Goal: Task Accomplishment & Management: Complete application form

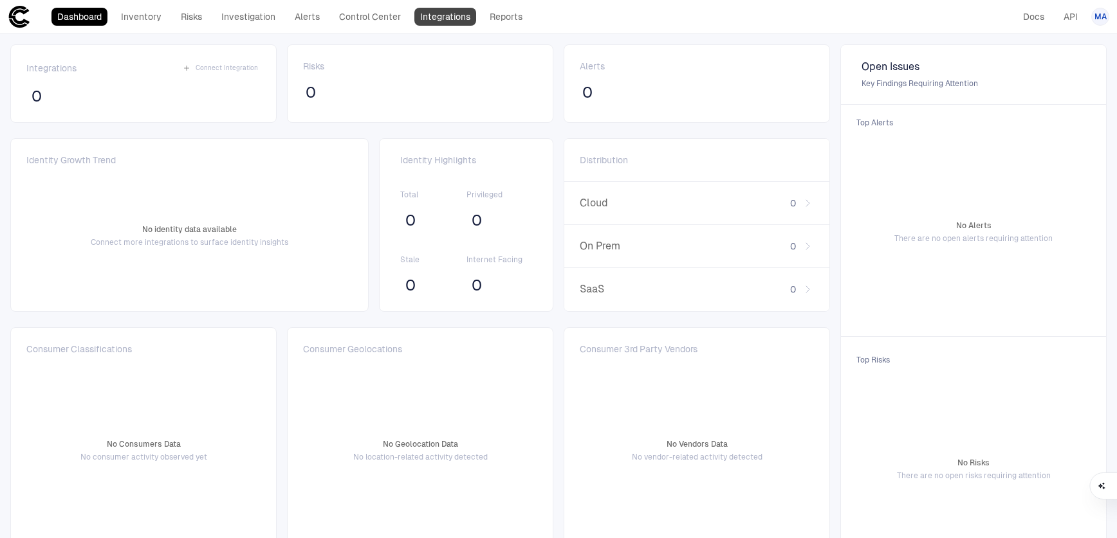
click at [447, 18] on link "Integrations" at bounding box center [445, 17] width 62 height 18
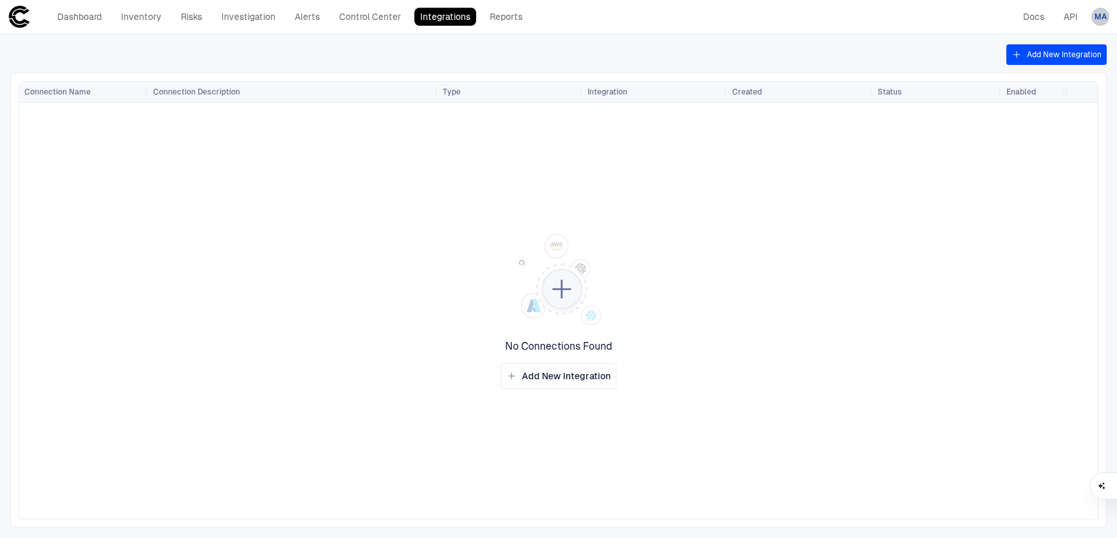
click at [1099, 18] on span "MA" at bounding box center [1100, 17] width 12 height 10
click at [1041, 87] on span "Admin Settings" at bounding box center [1036, 82] width 55 height 10
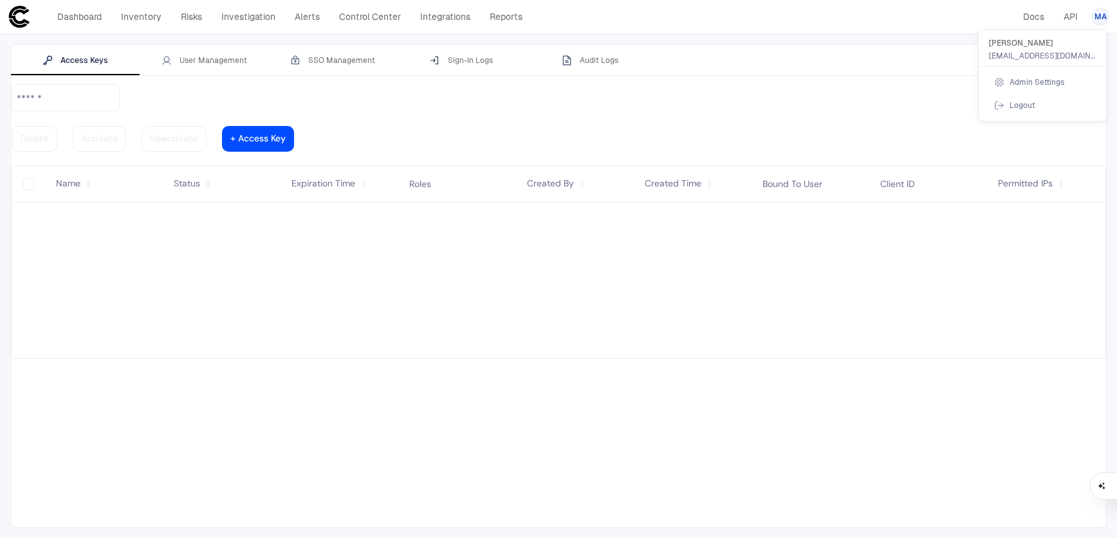
click at [428, 22] on div at bounding box center [558, 269] width 1117 height 538
click at [441, 18] on link "Integrations" at bounding box center [445, 17] width 62 height 18
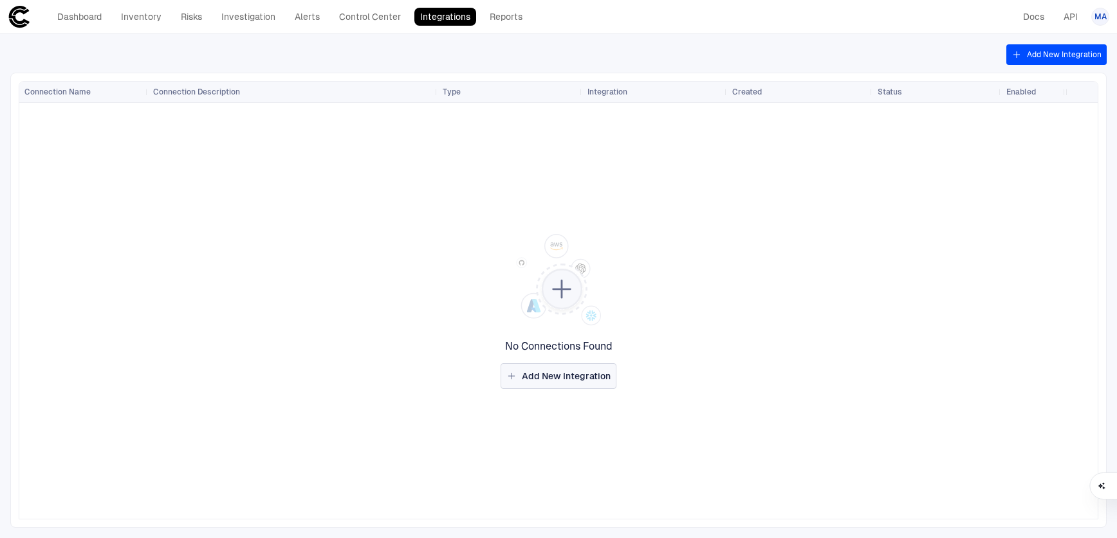
click at [583, 369] on button "Add New Integration" at bounding box center [559, 376] width 116 height 26
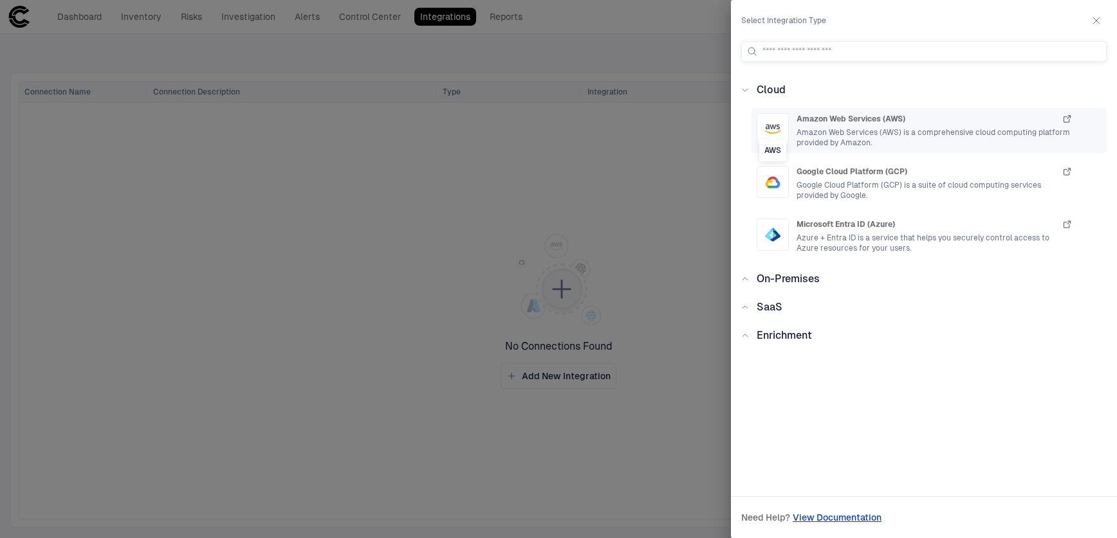
click at [772, 133] on icon "AWS" at bounding box center [772, 132] width 14 height 3
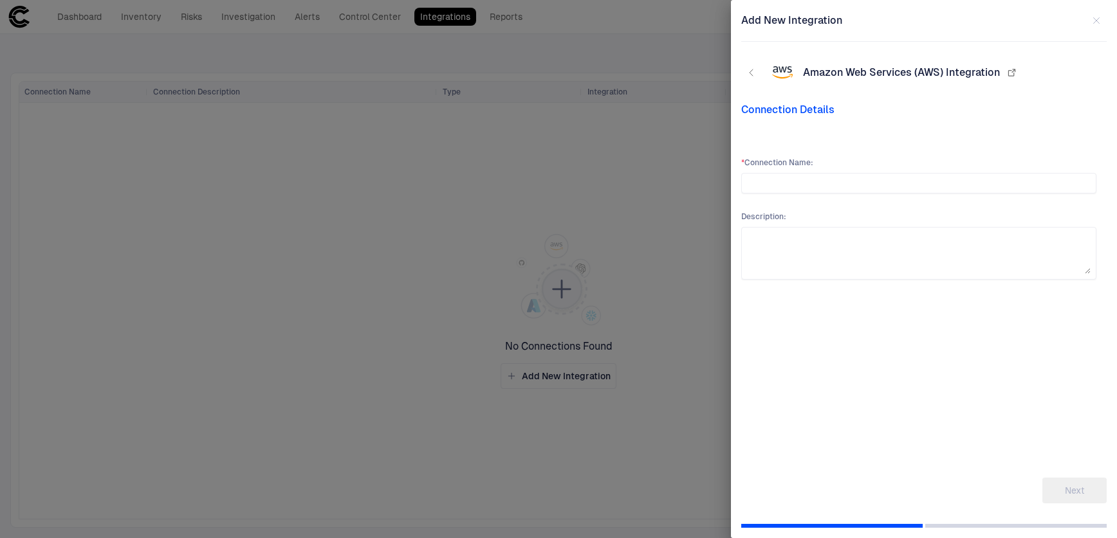
click at [804, 113] on span "Connection Details" at bounding box center [923, 110] width 365 height 13
click at [825, 192] on input "text" at bounding box center [919, 183] width 344 height 19
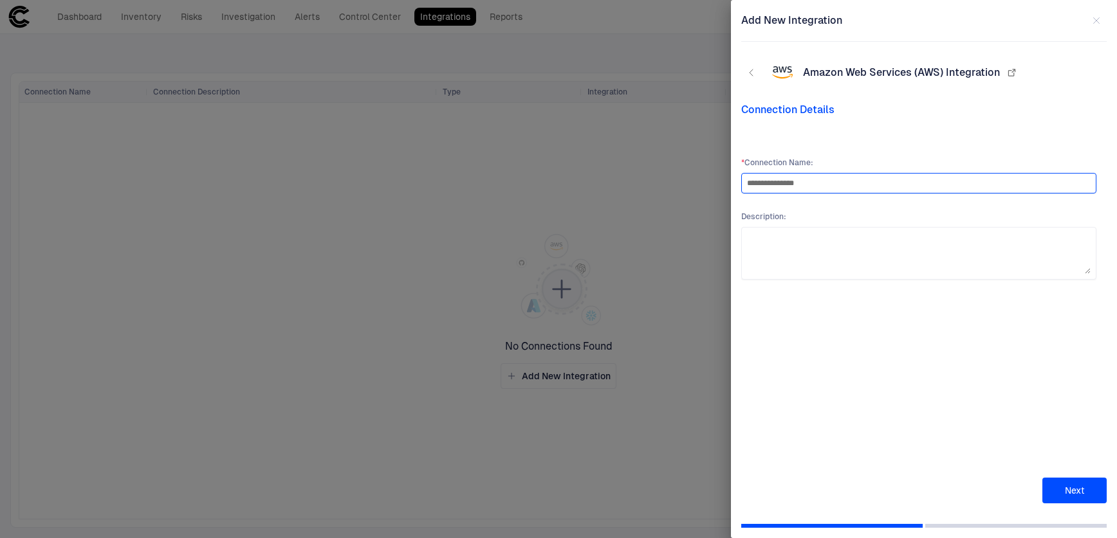
type input "**********"
click at [1081, 477] on div "**********" at bounding box center [923, 304] width 365 height 400
click at [1076, 490] on button "Next" at bounding box center [1074, 491] width 64 height 26
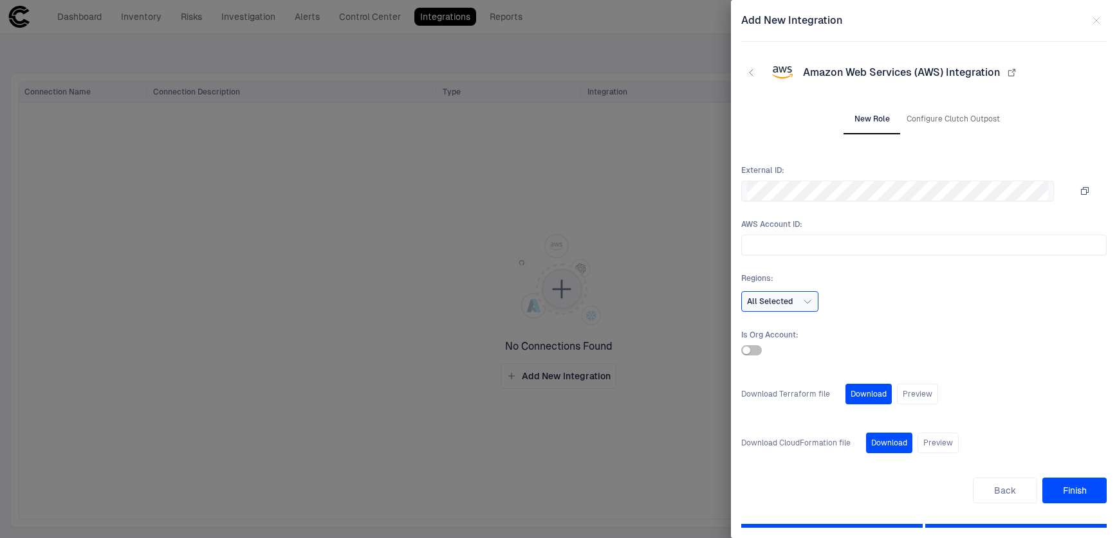
click at [1088, 190] on icon "button" at bounding box center [1084, 191] width 7 height 7
click at [953, 120] on button "Configure Clutch Outpost" at bounding box center [953, 119] width 104 height 31
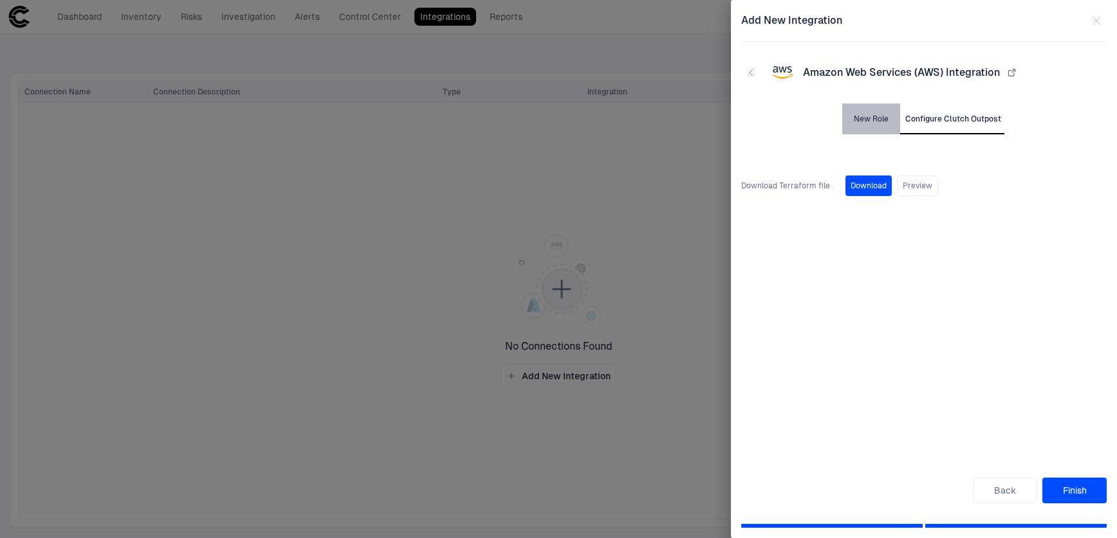
click at [865, 115] on button "New Role" at bounding box center [871, 119] width 58 height 31
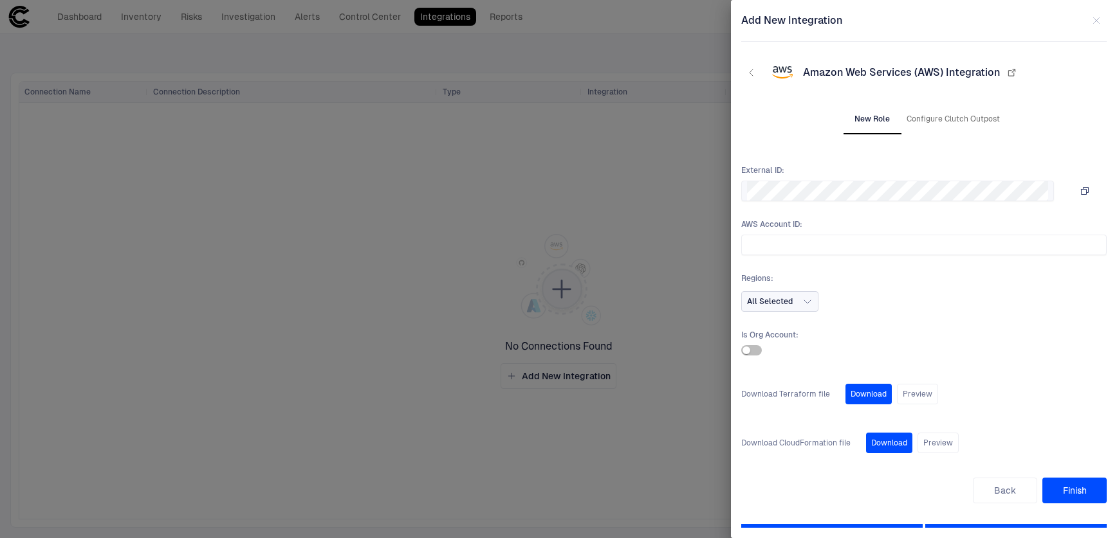
click at [803, 298] on icon "button" at bounding box center [807, 302] width 10 height 10
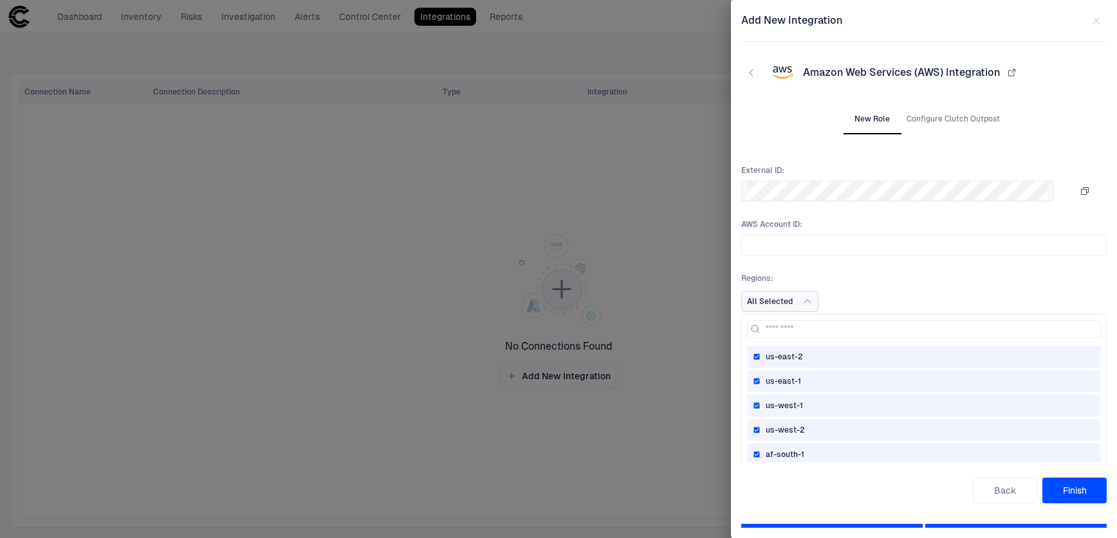
scroll to position [96, 0]
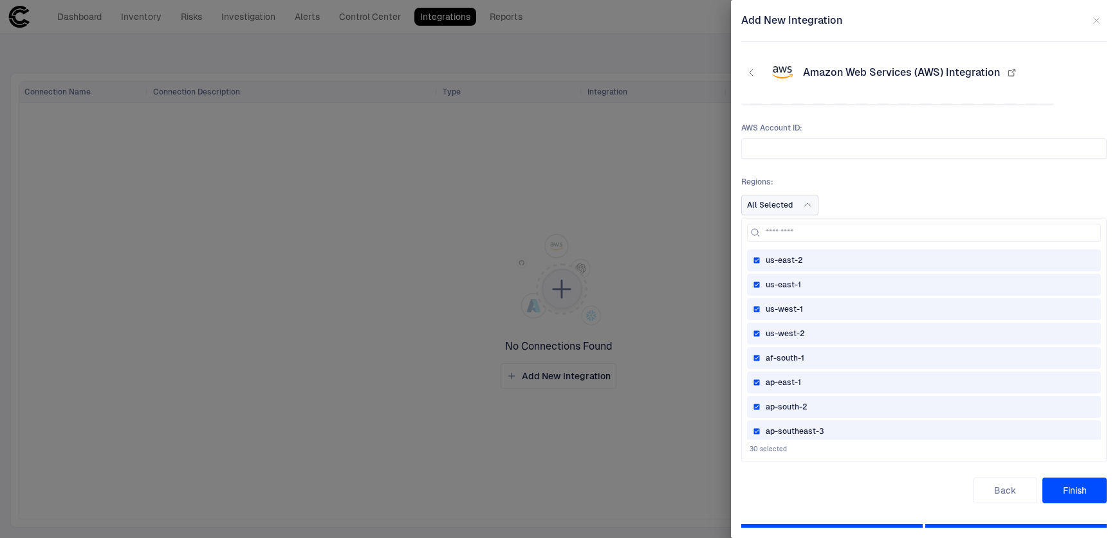
click at [953, 187] on div "Regions : All Selected us-east-2 us-east-1 us-west-1 us-west-2 af-south-1 ap-ea…" at bounding box center [923, 196] width 365 height 39
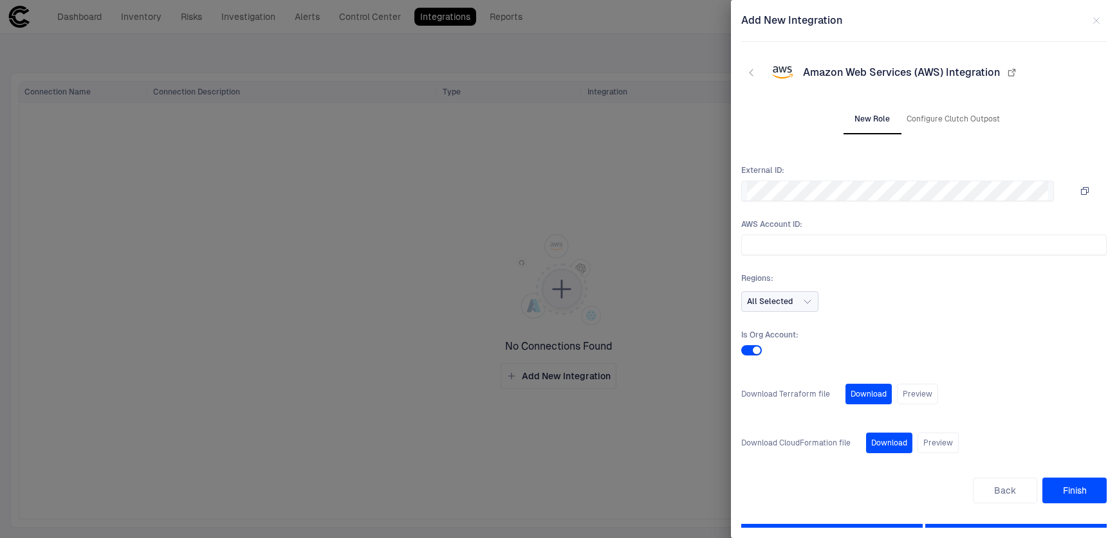
click at [601, 221] on div at bounding box center [558, 269] width 1117 height 538
click at [756, 70] on icon "button" at bounding box center [751, 73] width 10 height 10
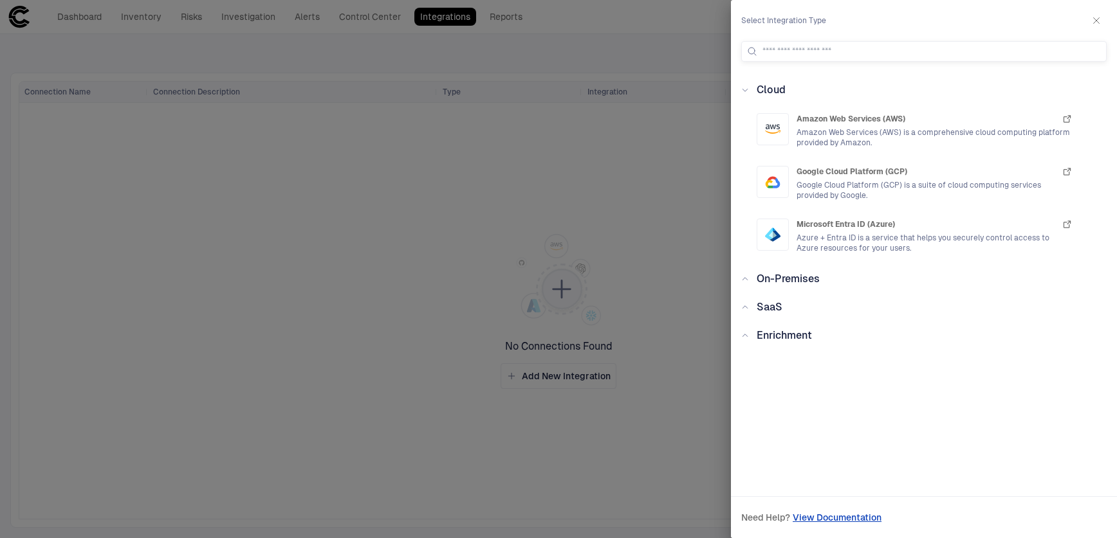
click at [744, 278] on icon at bounding box center [745, 279] width 8 height 8
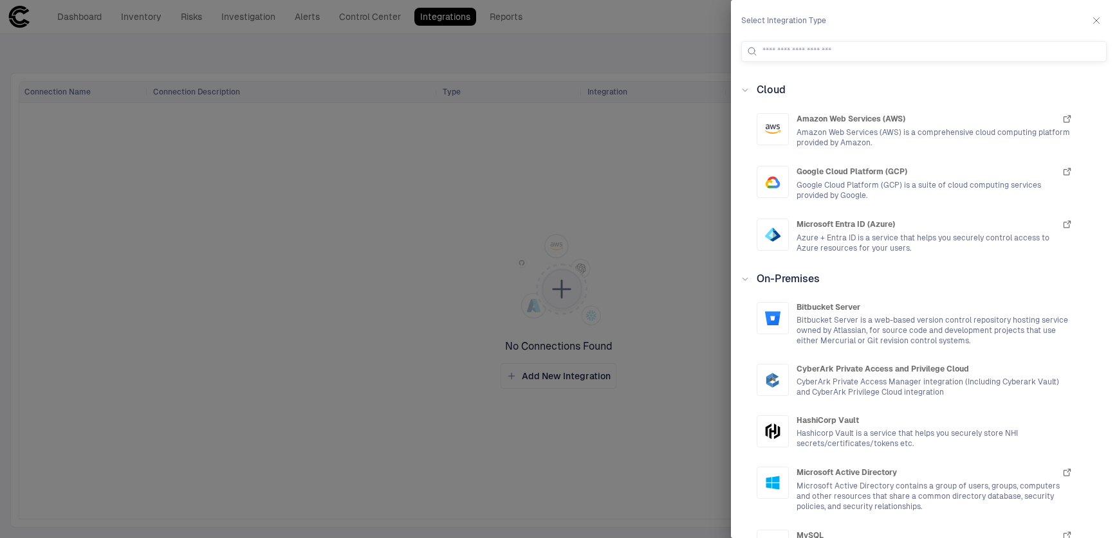
click at [744, 278] on icon at bounding box center [745, 279] width 8 height 8
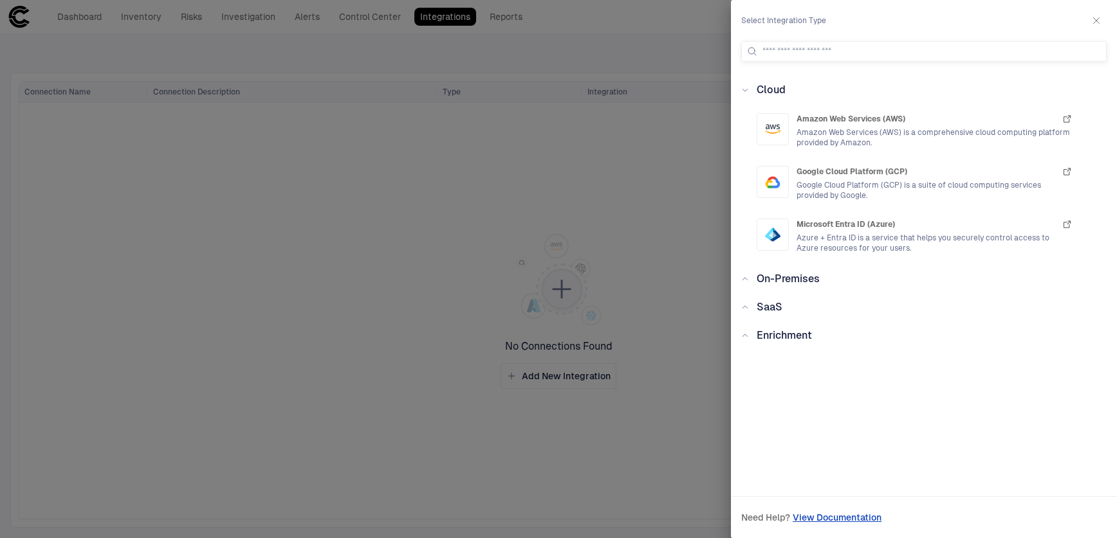
click at [740, 308] on div "Cloud Amazon Web Services (AWS) Amazon Web Services (AWS) is a comprehensive cl…" at bounding box center [924, 275] width 386 height 386
click at [746, 309] on icon at bounding box center [745, 308] width 8 height 8
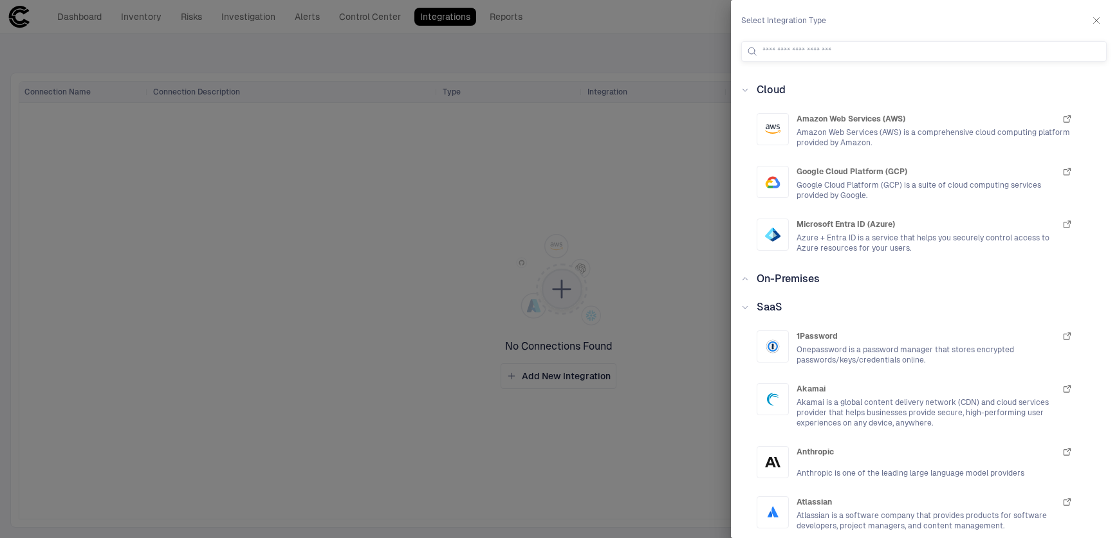
click at [746, 309] on icon at bounding box center [745, 308] width 8 height 8
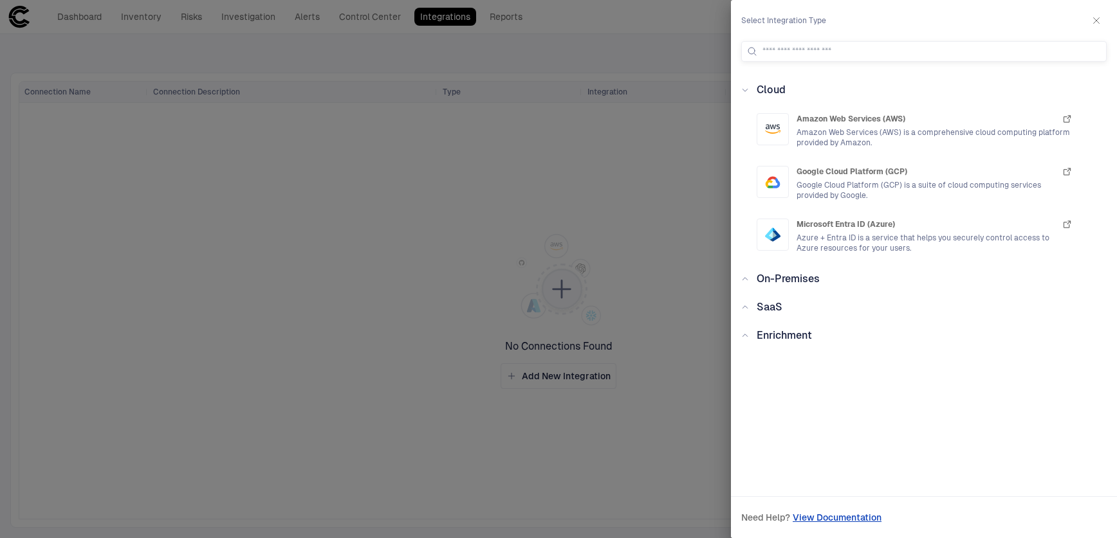
click at [746, 335] on icon at bounding box center [745, 336] width 8 height 8
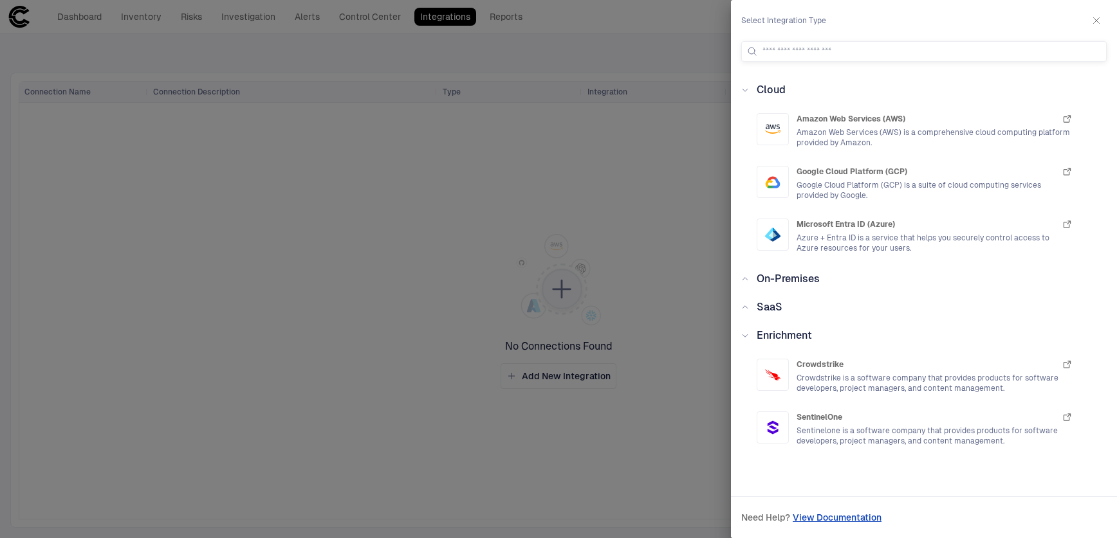
click at [746, 335] on icon at bounding box center [745, 336] width 8 height 8
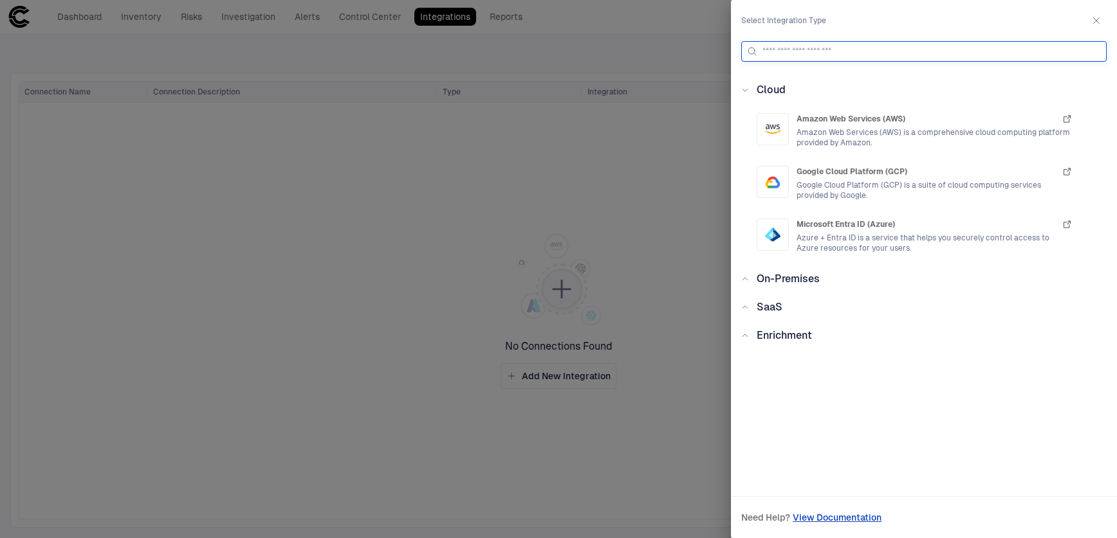
click at [814, 50] on input at bounding box center [931, 51] width 338 height 19
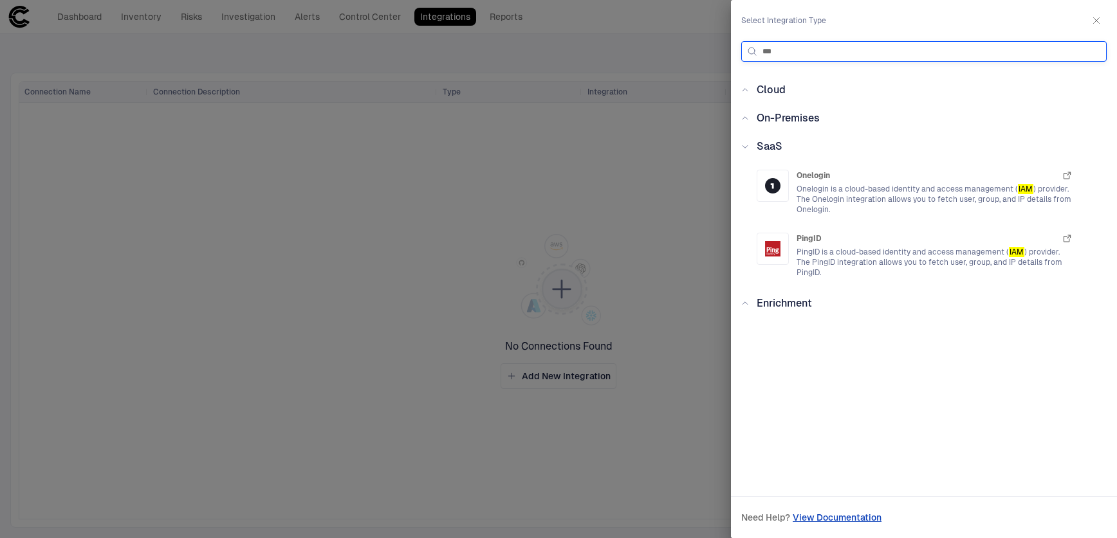
type input "***"
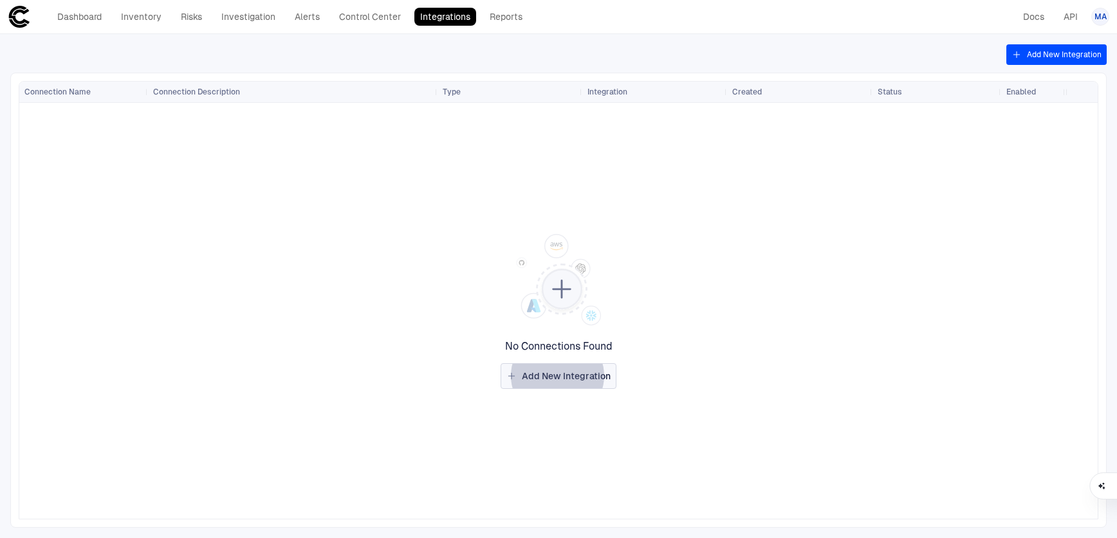
click at [592, 380] on span "Add New Integration" at bounding box center [566, 377] width 89 height 12
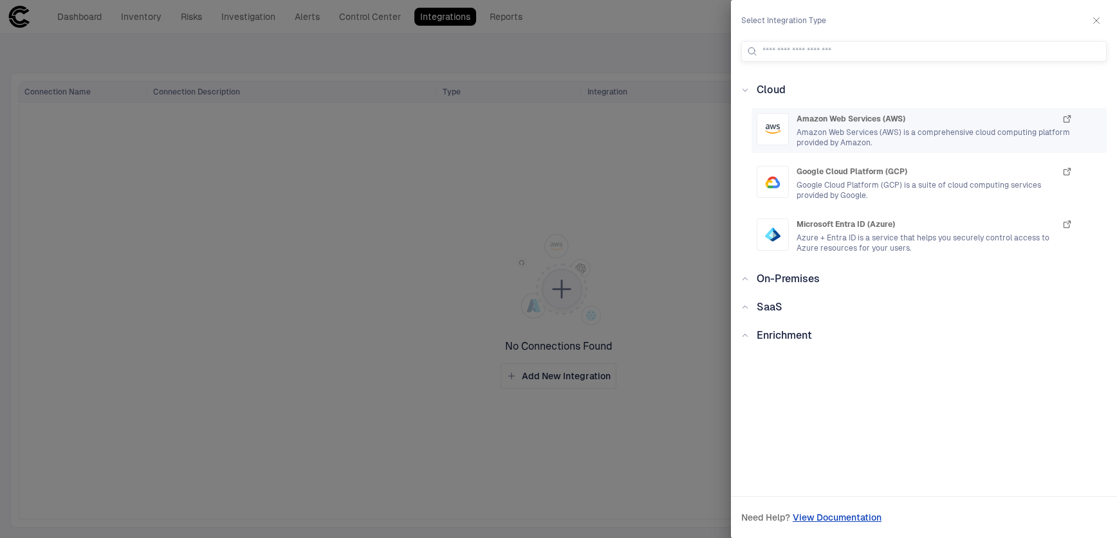
click at [903, 138] on span "Amazon Web Services (AWS) is a comprehensive cloud computing platform provided …" at bounding box center [934, 137] width 276 height 21
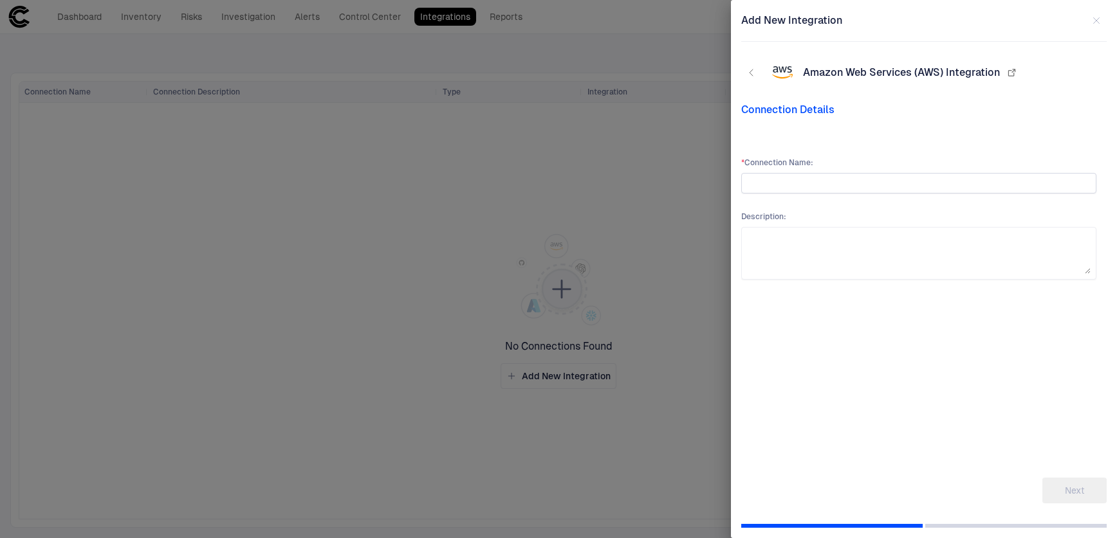
click at [798, 179] on input "text" at bounding box center [919, 183] width 344 height 19
type input "**********"
click at [1063, 495] on button "Next" at bounding box center [1074, 491] width 64 height 26
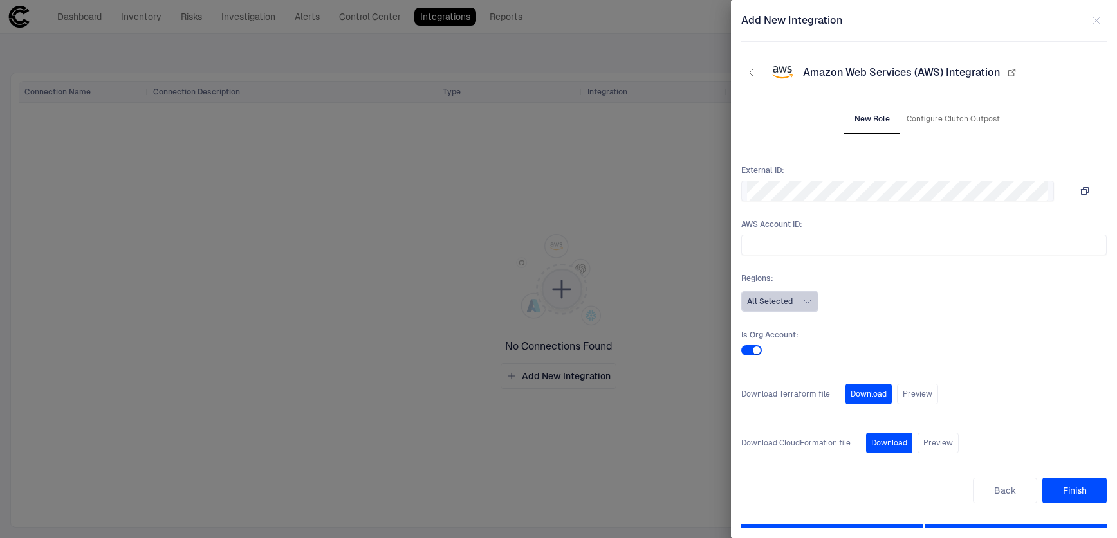
click at [810, 302] on icon "button" at bounding box center [807, 302] width 10 height 10
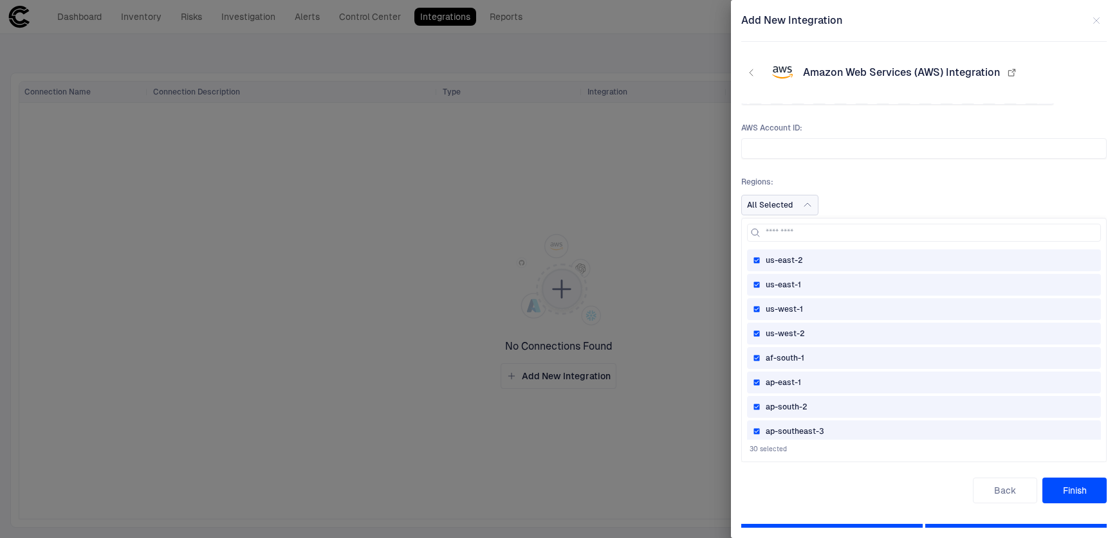
click at [870, 209] on div "All Selected us-east-2 us-east-1 us-west-1 us-west-2 af-south-1 ap-east-1 [GEOG…" at bounding box center [923, 205] width 365 height 21
click at [873, 197] on div "All Selected us-east-2 us-east-1 us-west-1 us-west-2 af-south-1 ap-east-1 [GEOG…" at bounding box center [923, 205] width 365 height 21
click at [805, 206] on icon "button" at bounding box center [807, 205] width 10 height 10
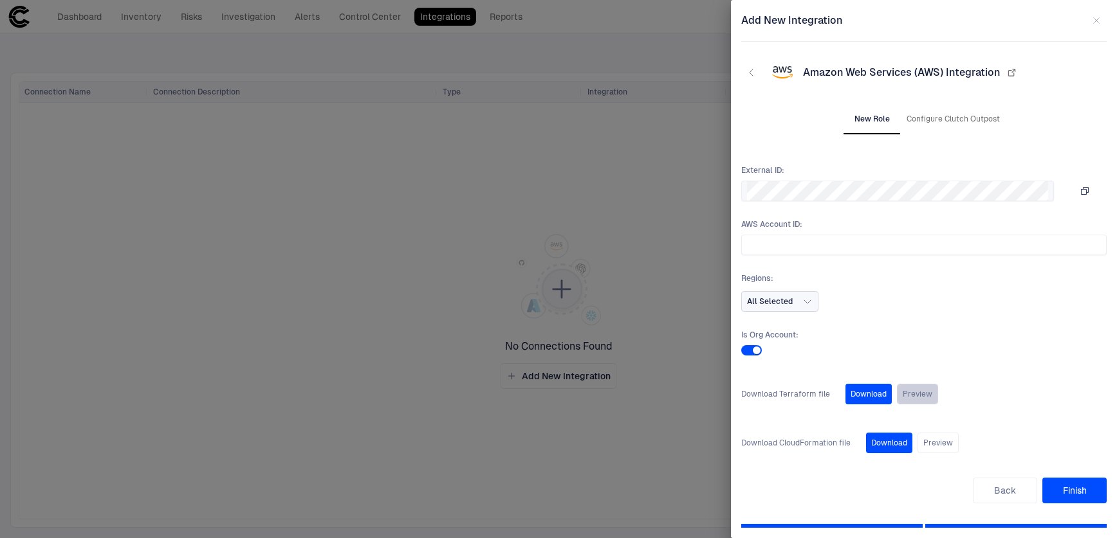
click at [920, 394] on button "Preview" at bounding box center [917, 394] width 41 height 21
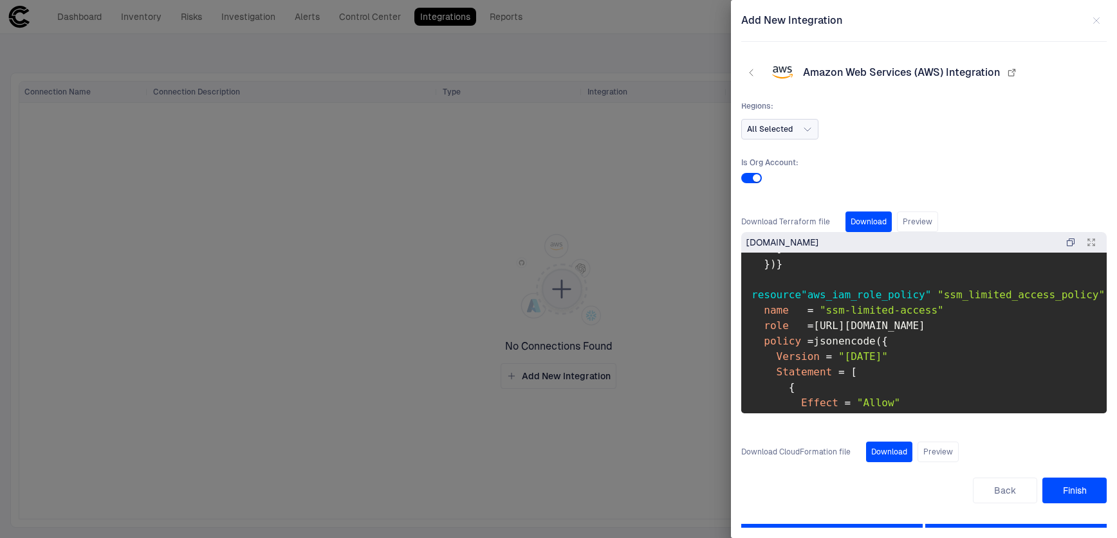
scroll to position [938, 0]
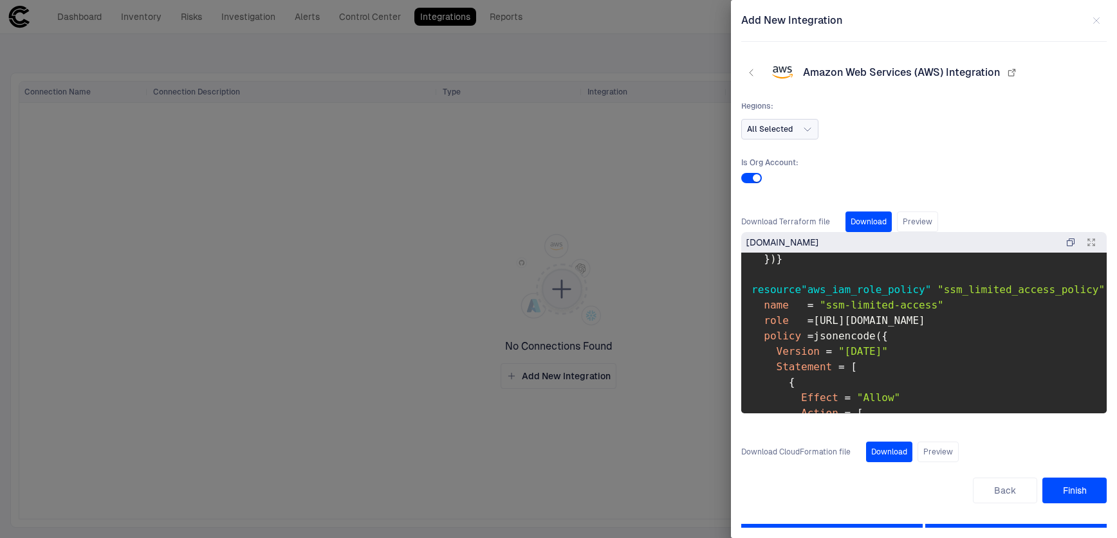
click at [1086, 243] on icon "button" at bounding box center [1091, 242] width 10 height 10
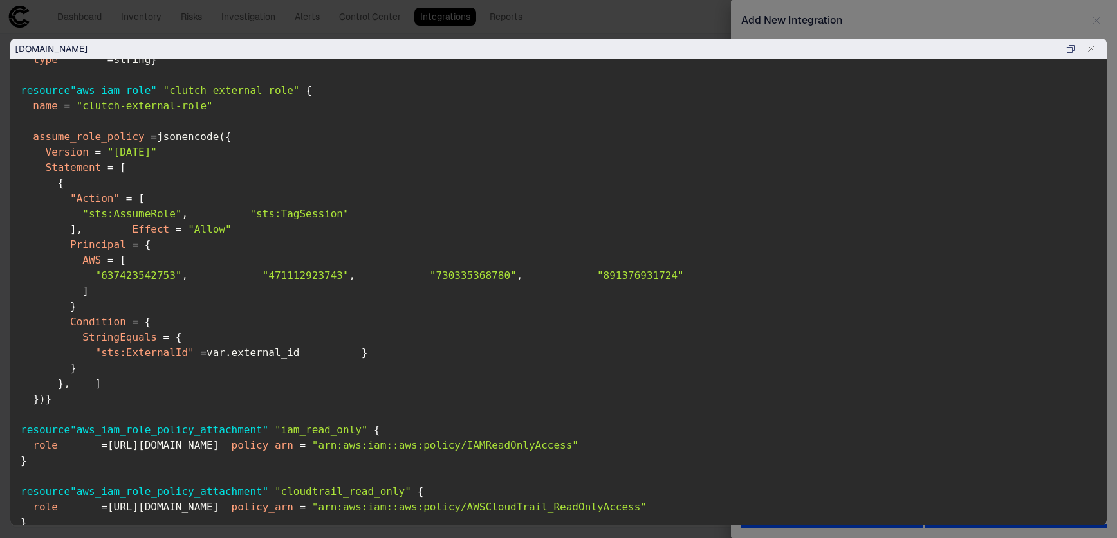
scroll to position [0, 0]
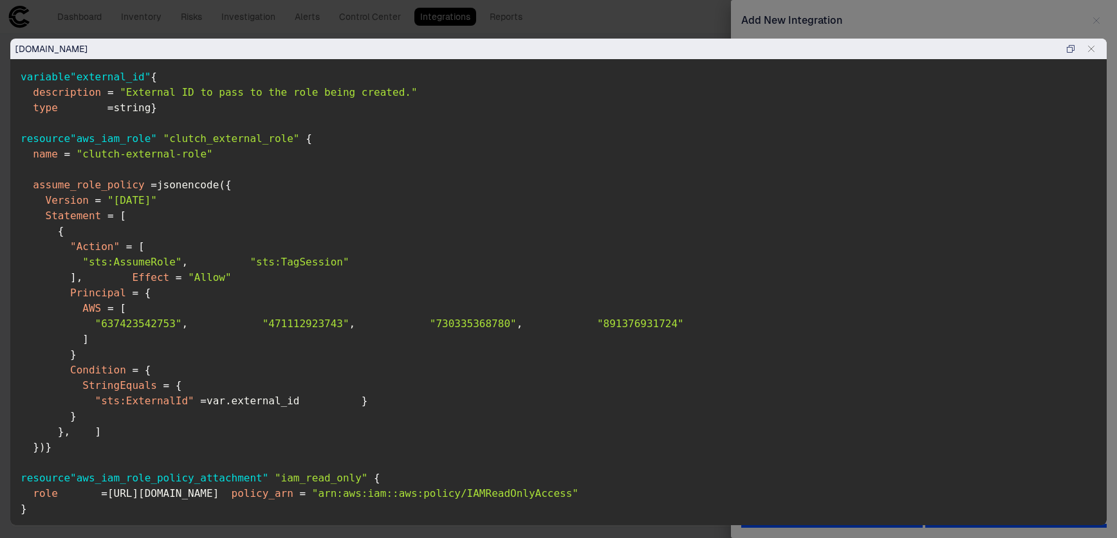
click at [1092, 52] on icon "button" at bounding box center [1091, 49] width 10 height 10
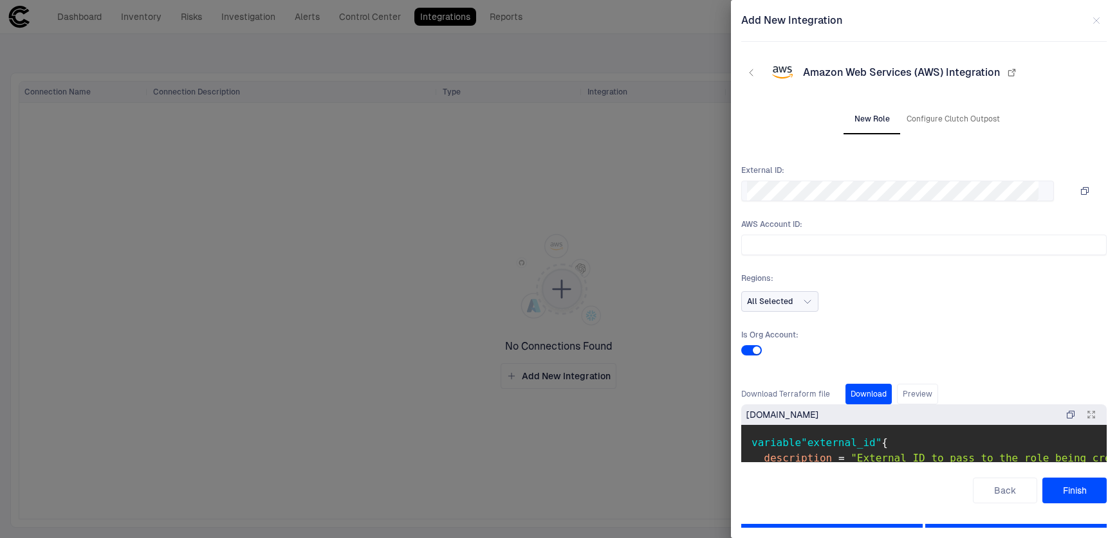
click at [872, 396] on button "Download" at bounding box center [868, 394] width 46 height 21
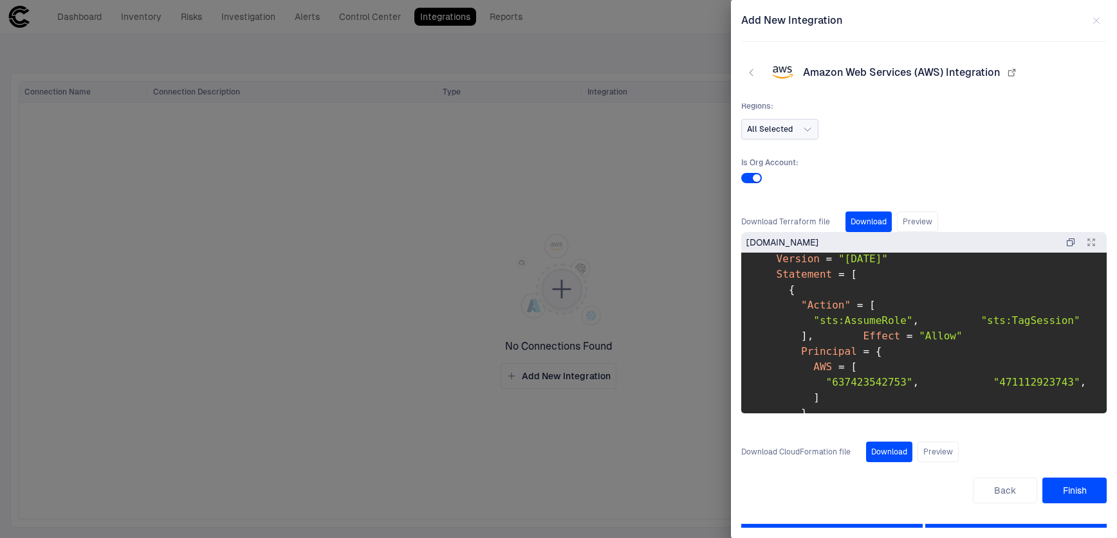
scroll to position [181, 0]
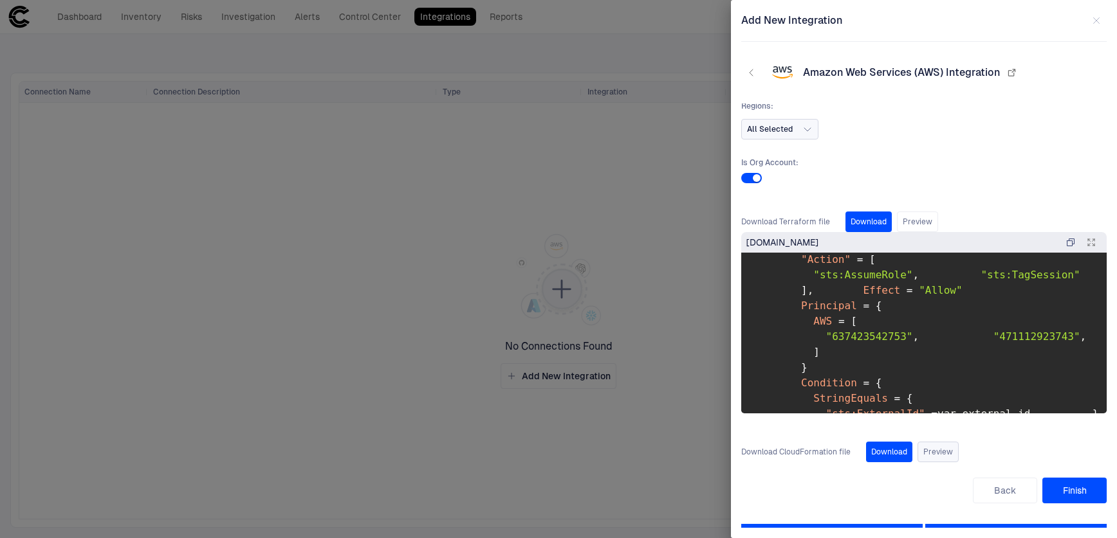
click at [929, 451] on button "Preview" at bounding box center [937, 452] width 41 height 21
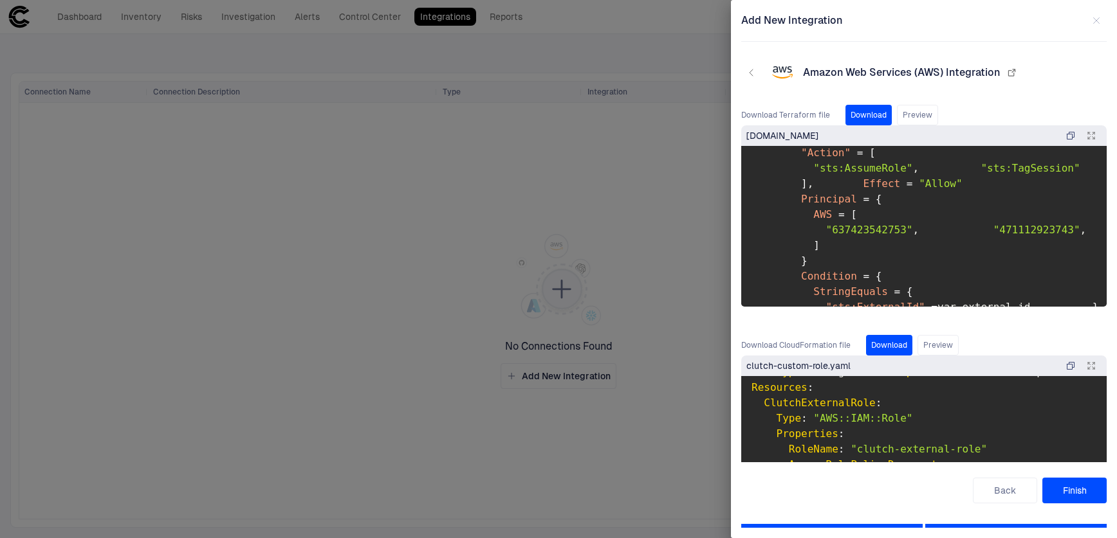
scroll to position [91, 0]
click at [1081, 371] on button "button" at bounding box center [1091, 366] width 21 height 21
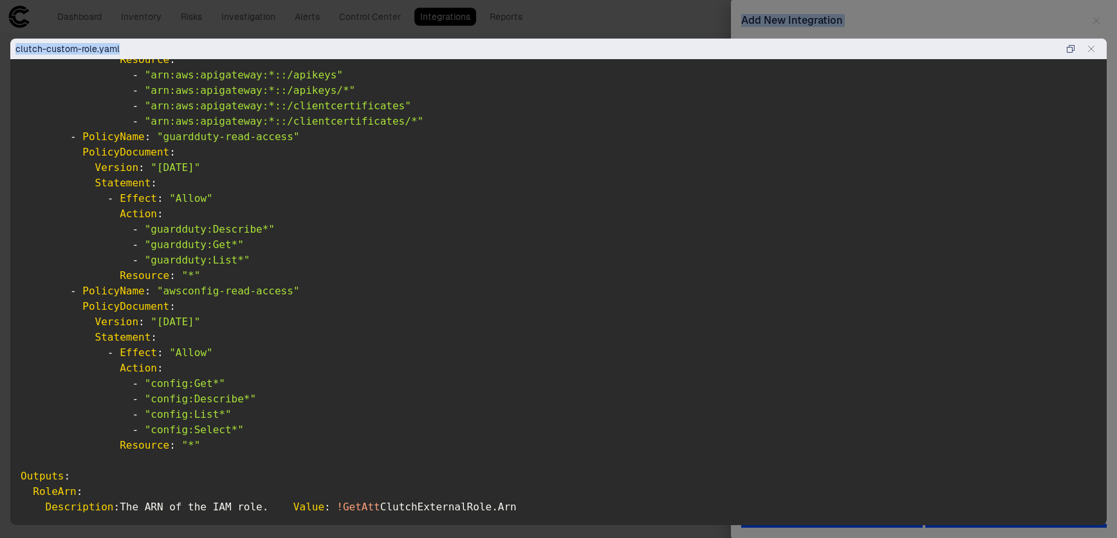
scroll to position [1006, 0]
drag, startPoint x: 21, startPoint y: 77, endPoint x: 291, endPoint y: 508, distance: 509.6
click at [291, 508] on pre "AWSTemplateFormatVersion : '[DATE]' Description : CloudFormation template for c…" at bounding box center [558, 302] width 1096 height 487
copy code "AWSTemplateFormatVersion : '[DATE]' Description : CloudFormation template for c…"
click at [690, 452] on pre "AWSTemplateFormatVersion : '[DATE]' Description : CloudFormation template for c…" at bounding box center [558, 302] width 1096 height 487
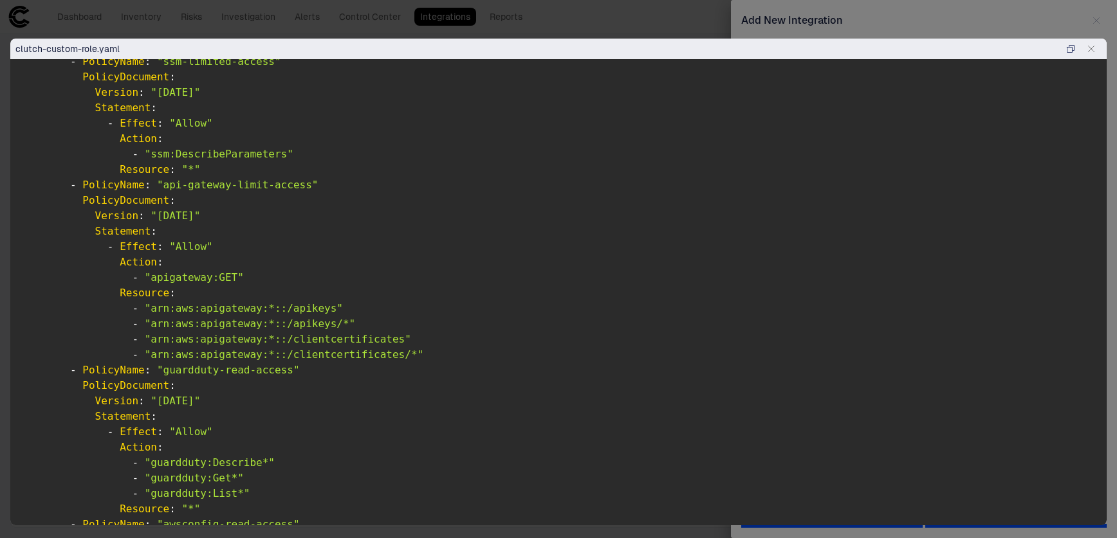
scroll to position [668, 0]
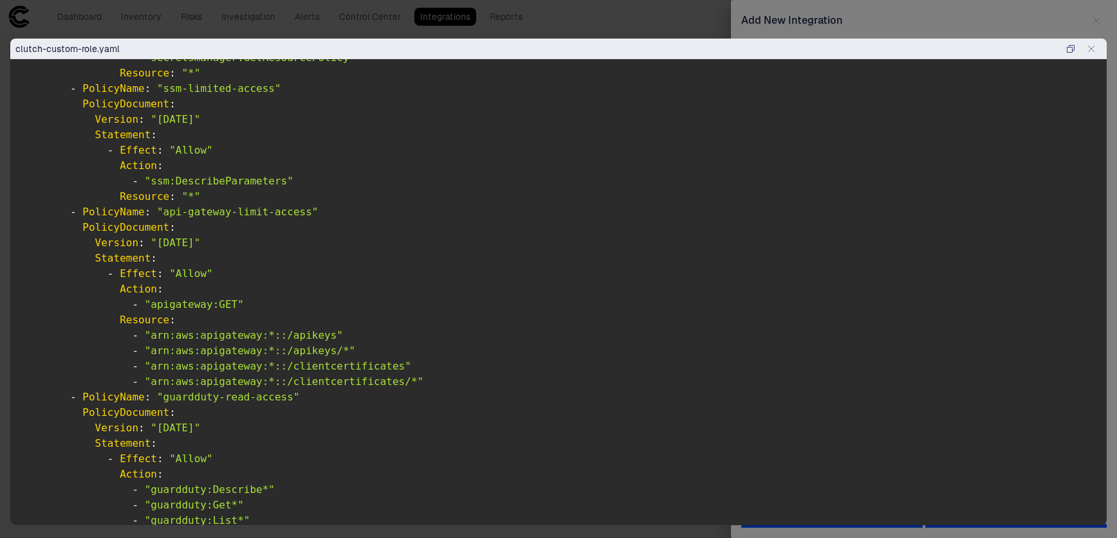
click at [1093, 48] on icon "button" at bounding box center [1091, 49] width 10 height 10
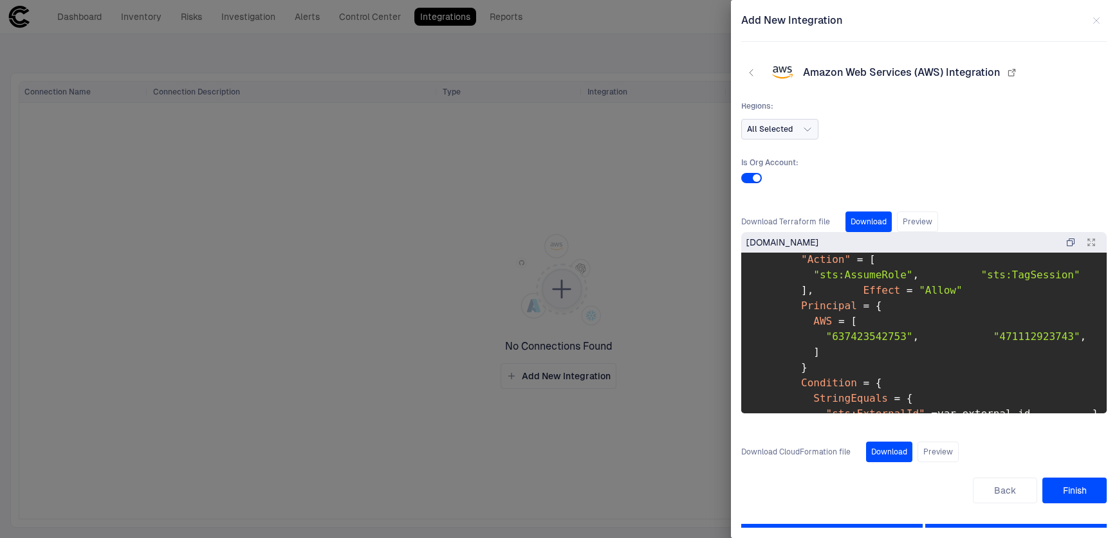
click at [1088, 245] on icon "button" at bounding box center [1091, 242] width 6 height 6
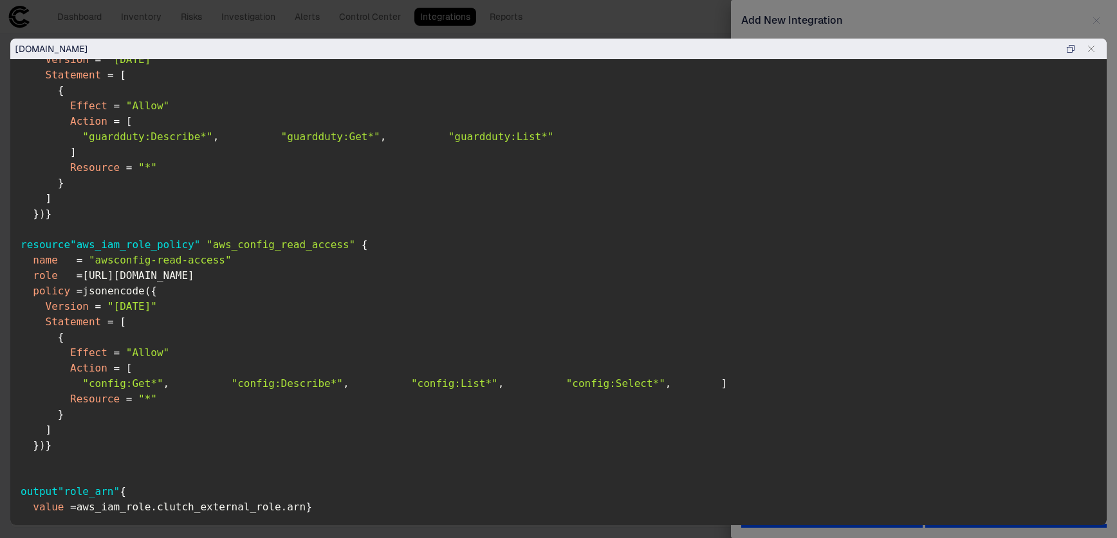
scroll to position [2133, 0]
click at [1092, 49] on icon "button" at bounding box center [1091, 49] width 10 height 10
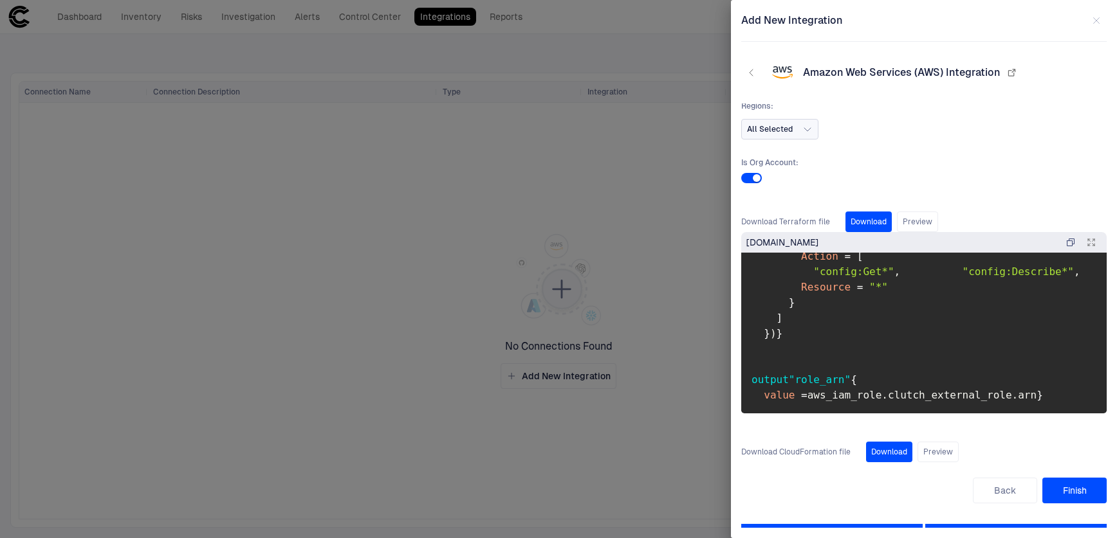
click at [871, 225] on button "Download" at bounding box center [868, 222] width 46 height 21
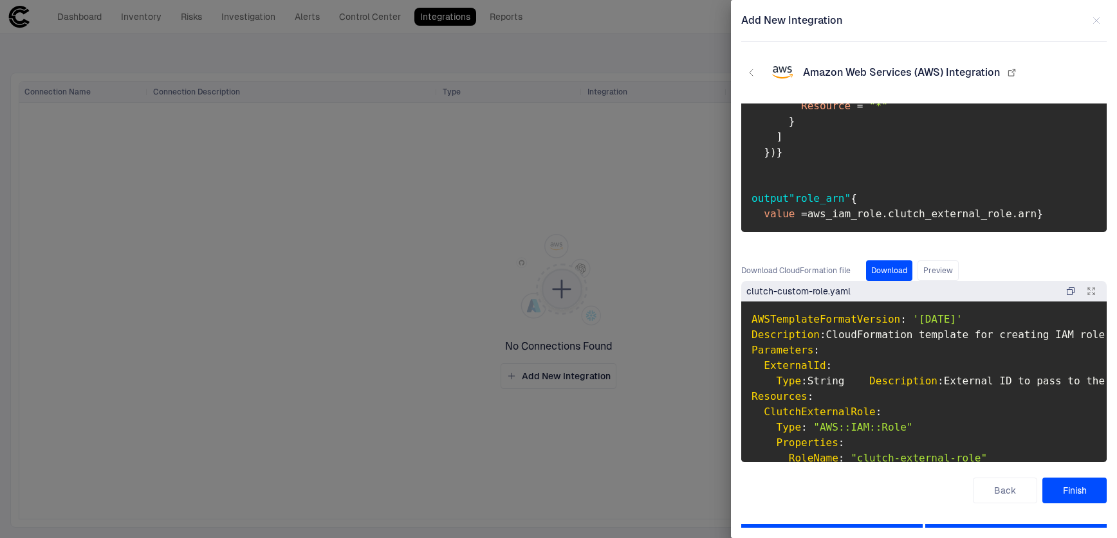
scroll to position [0, 0]
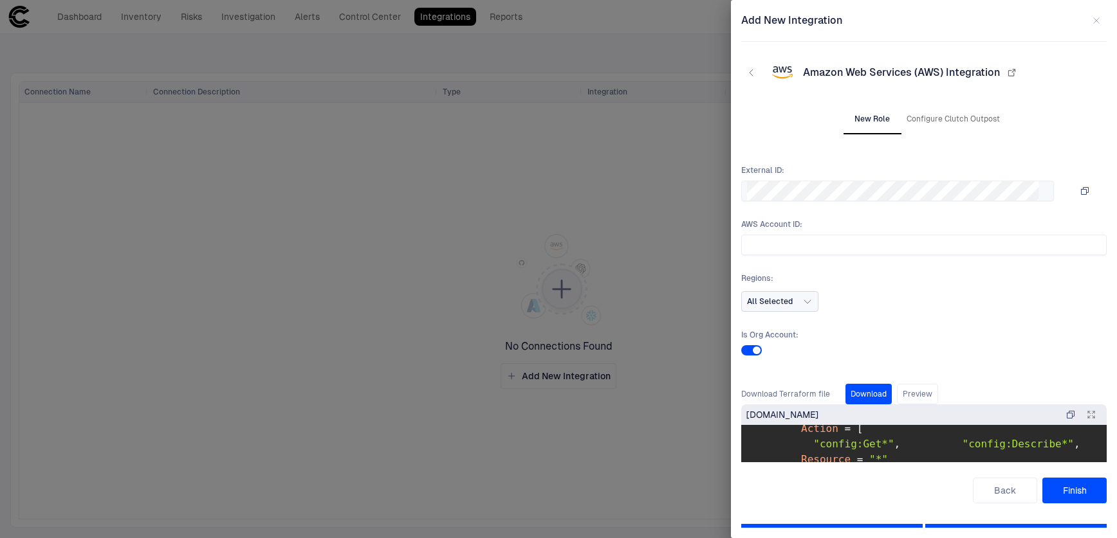
click at [1079, 193] on icon "button" at bounding box center [1084, 191] width 10 height 10
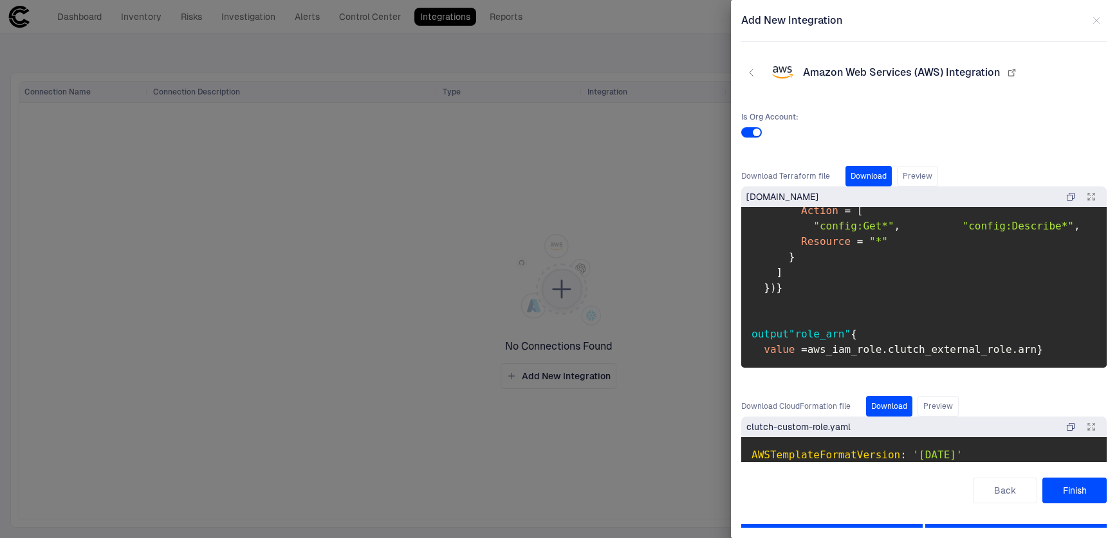
scroll to position [225, 0]
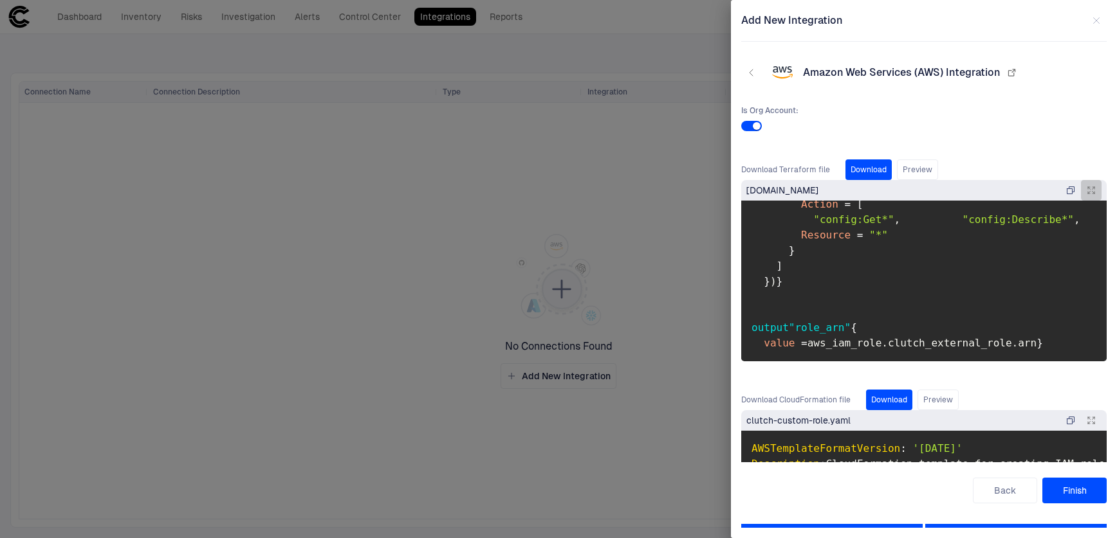
click at [1086, 189] on icon "button" at bounding box center [1091, 190] width 10 height 10
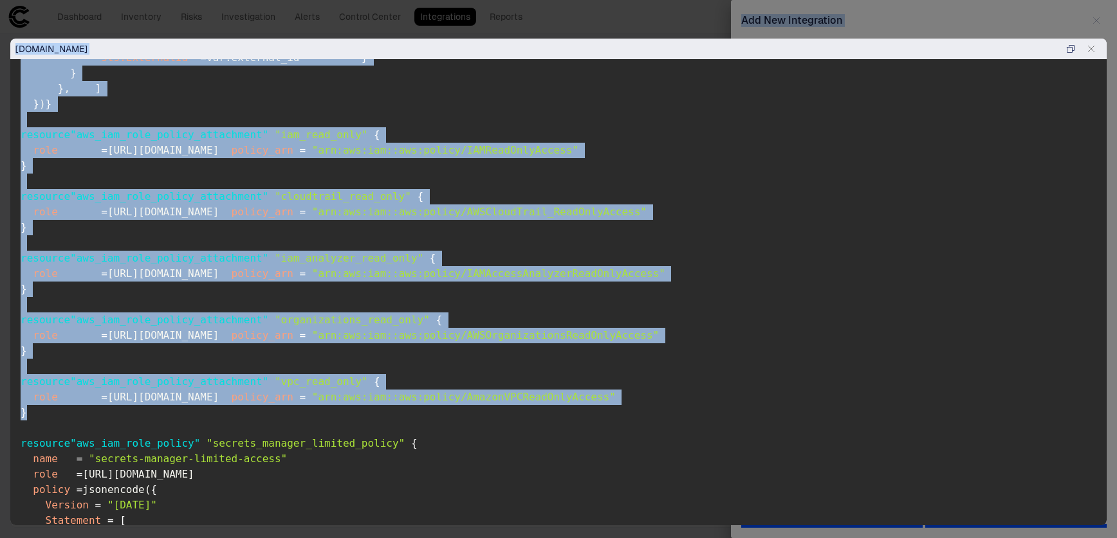
scroll to position [467, 0]
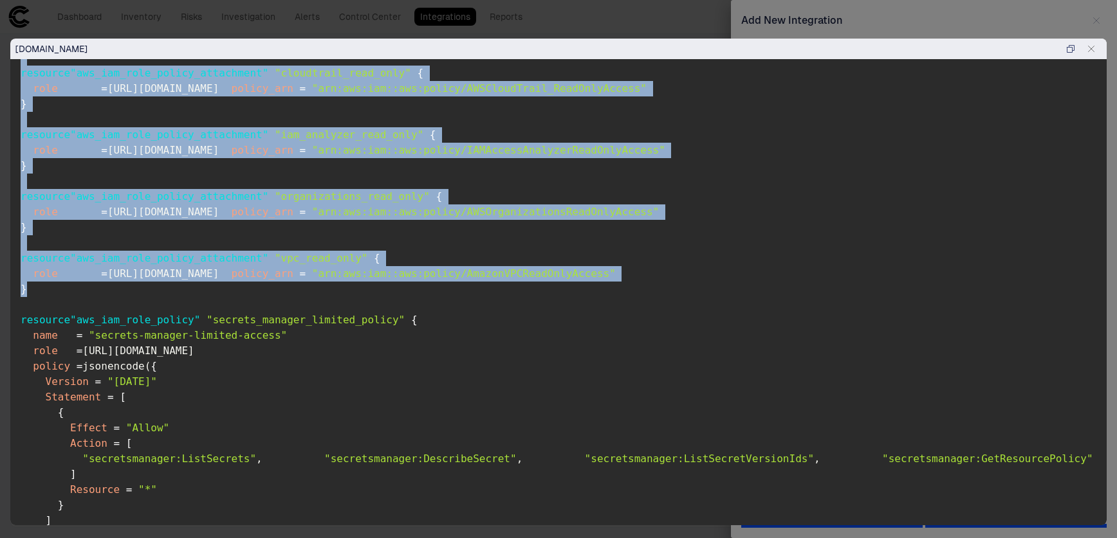
drag, startPoint x: 30, startPoint y: 411, endPoint x: 22, endPoint y: 155, distance: 256.2
click at [22, 155] on pre "variable "external_id" { description = "External ID to pass to the role being c…" at bounding box center [558, 302] width 1096 height 487
copy code "resource "aws_iam_role_policy_attachment" "iam_read_only" { role = [URL][DOMAIN…"
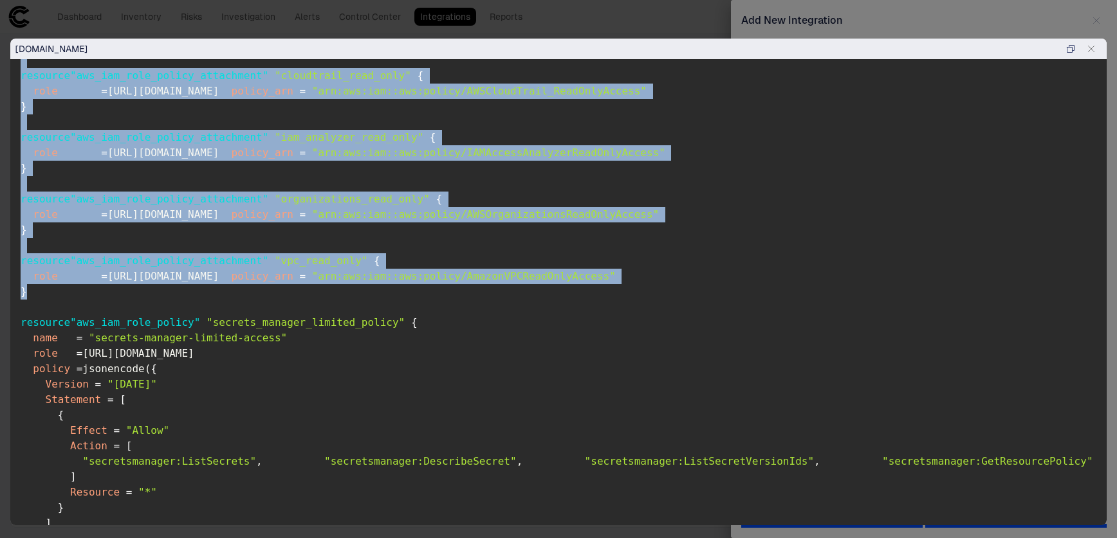
scroll to position [194, 0]
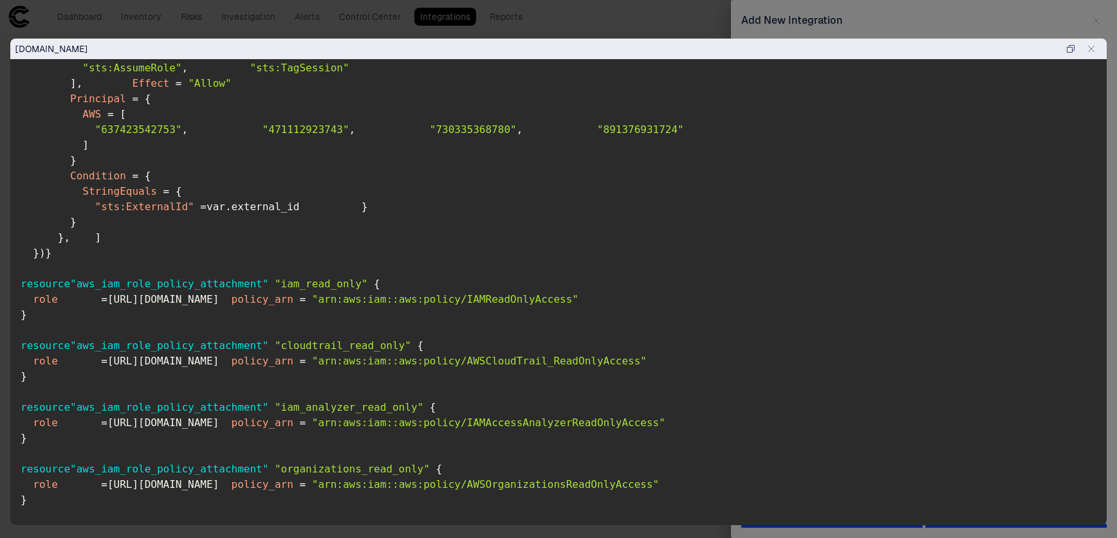
click at [131, 161] on pre "variable "external_id" { description = "External ID to pass to the role being c…" at bounding box center [558, 302] width 1096 height 487
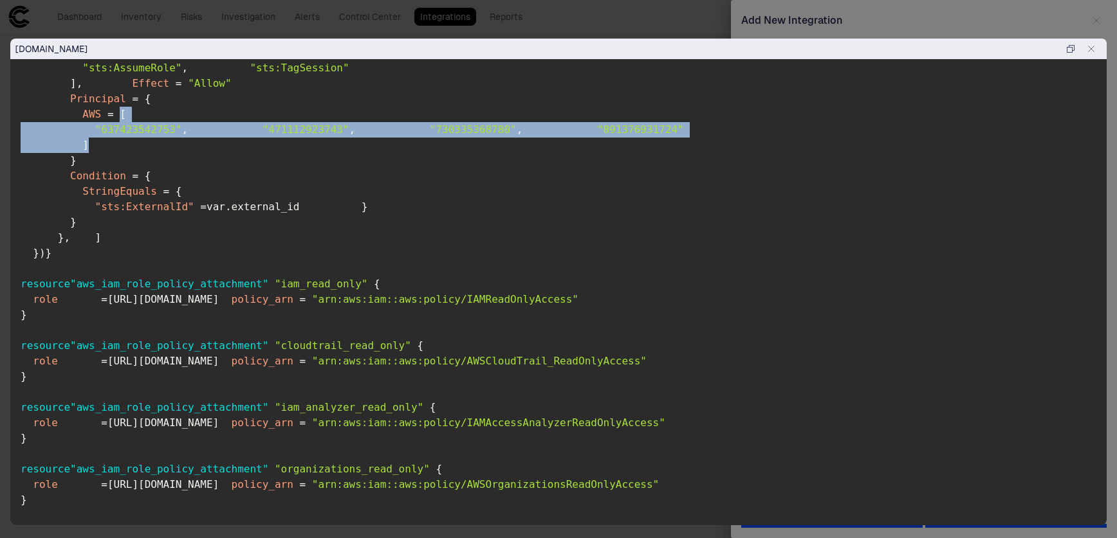
drag, startPoint x: 118, startPoint y: 162, endPoint x: 110, endPoint y: 241, distance: 78.9
click at [110, 241] on pre "variable "external_id" { description = "External ID to pass to the role being c…" at bounding box center [558, 302] width 1096 height 487
copy code "[ "637423542753" , "471112923743" , "730335368780" , "891376931724" ]"
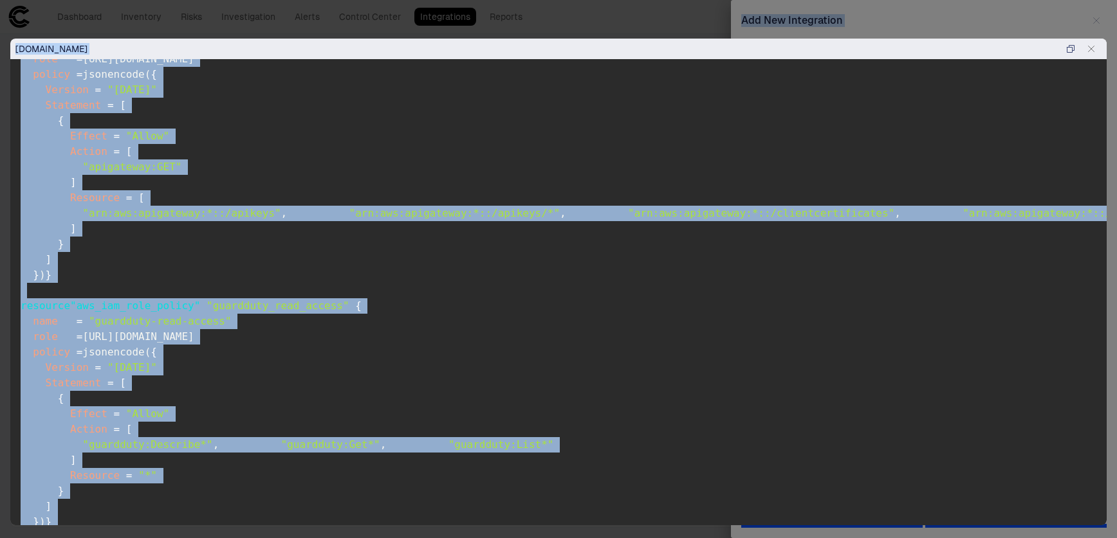
scroll to position [0, 0]
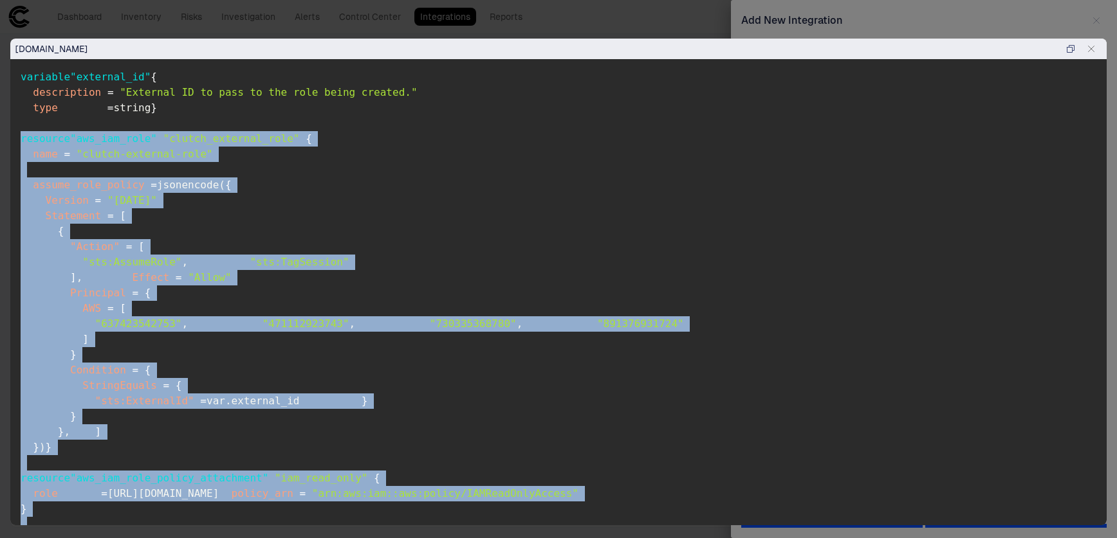
drag, startPoint x: 39, startPoint y: 434, endPoint x: 19, endPoint y: 160, distance: 274.8
click at [19, 160] on pre "variable "external_id" { description = "External ID to pass to the role being c…" at bounding box center [558, 302] width 1096 height 487
copy code "resource "aws_iam_role" "clutch_external_role" { name = "clutch-external-role" …"
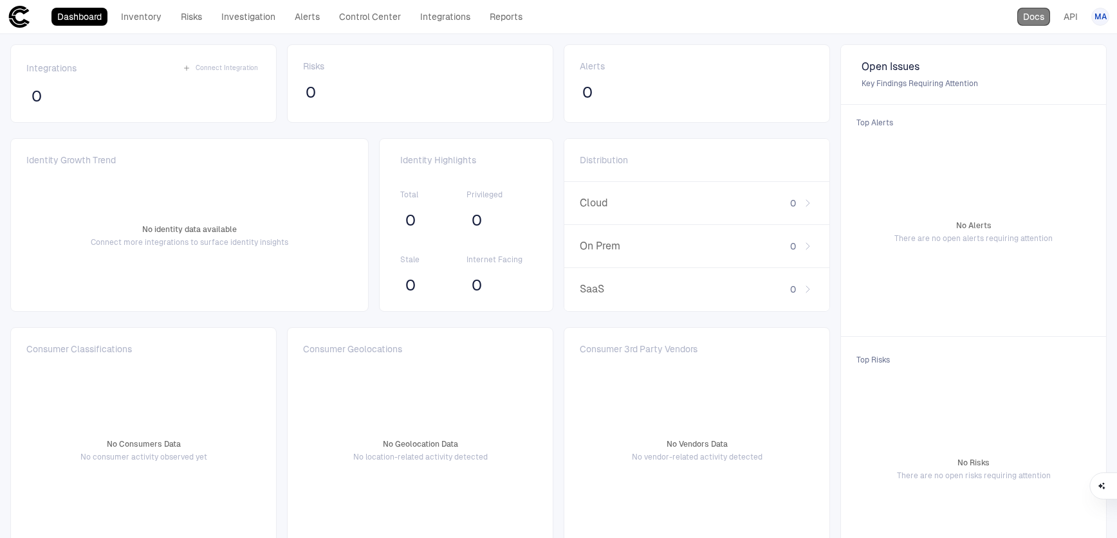
click at [1036, 18] on link "Docs" at bounding box center [1033, 17] width 33 height 18
click at [433, 21] on link "Integrations" at bounding box center [445, 17] width 62 height 18
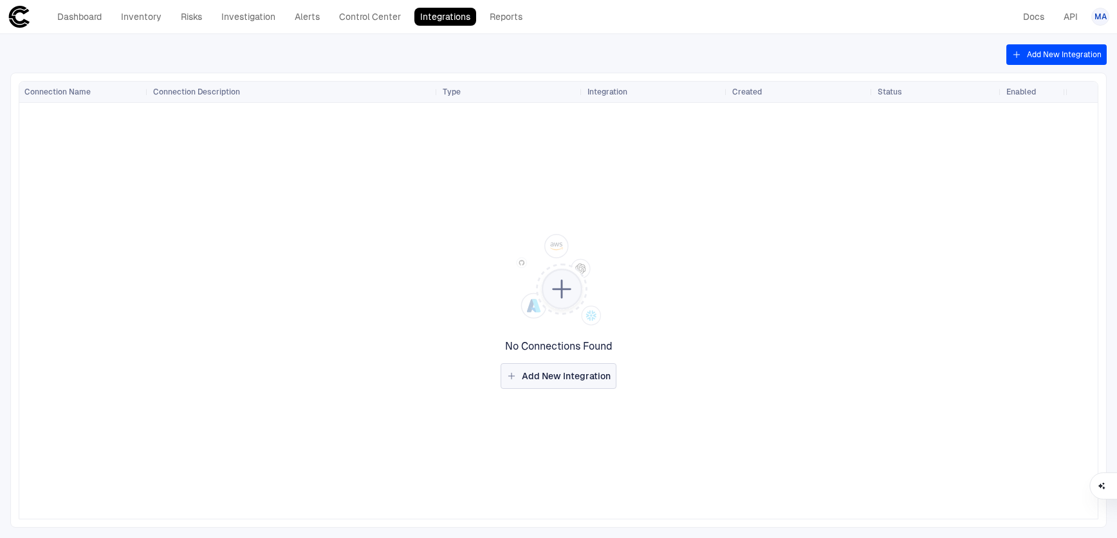
click at [582, 385] on button "Add New Integration" at bounding box center [559, 376] width 116 height 26
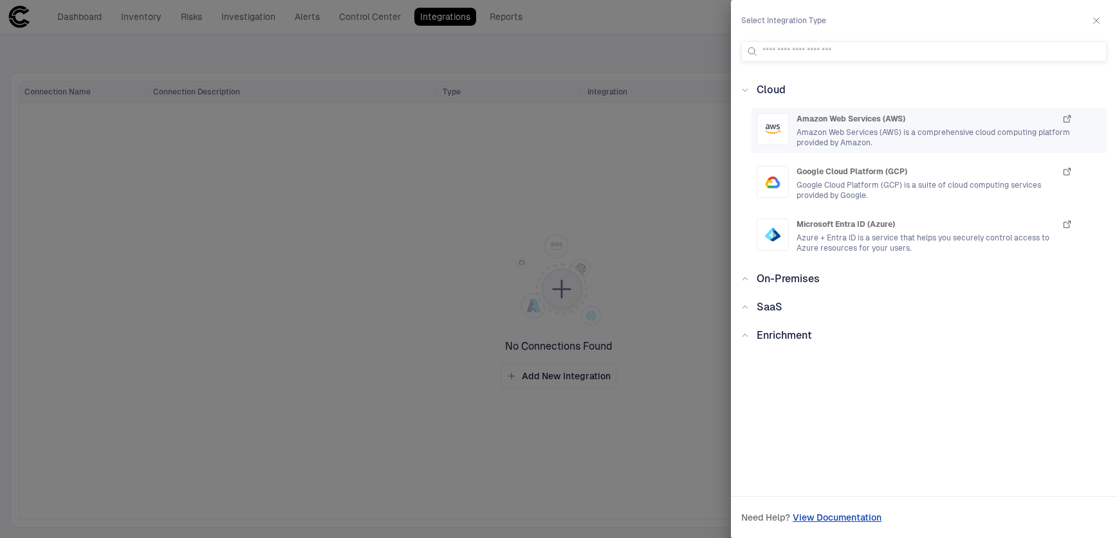
click at [861, 124] on span "Amazon Web Services (AWS)" at bounding box center [850, 119] width 109 height 10
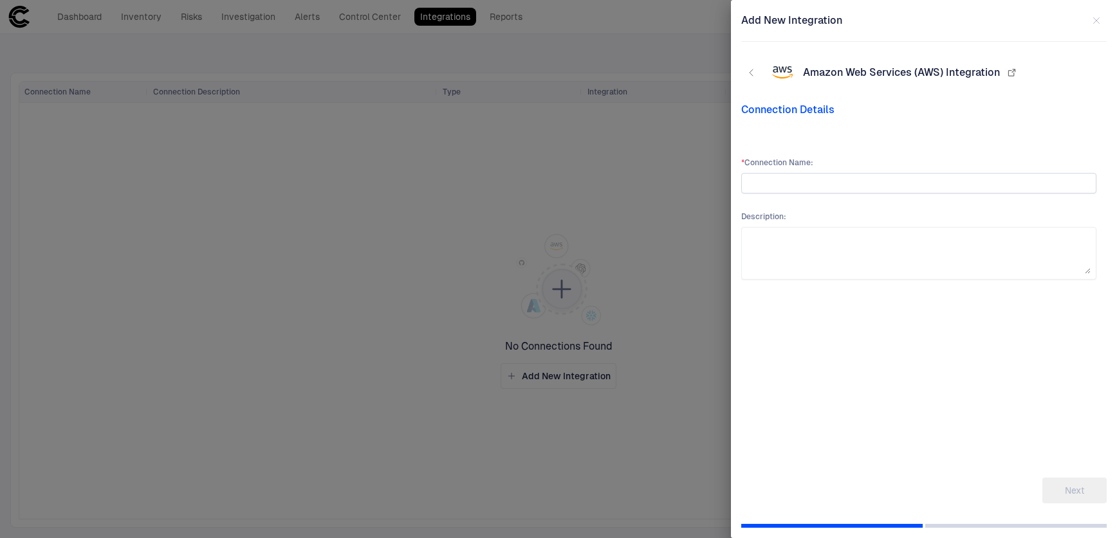
click at [820, 185] on input "text" at bounding box center [919, 183] width 344 height 19
type input "**********"
click at [1098, 486] on button "Next" at bounding box center [1074, 491] width 64 height 26
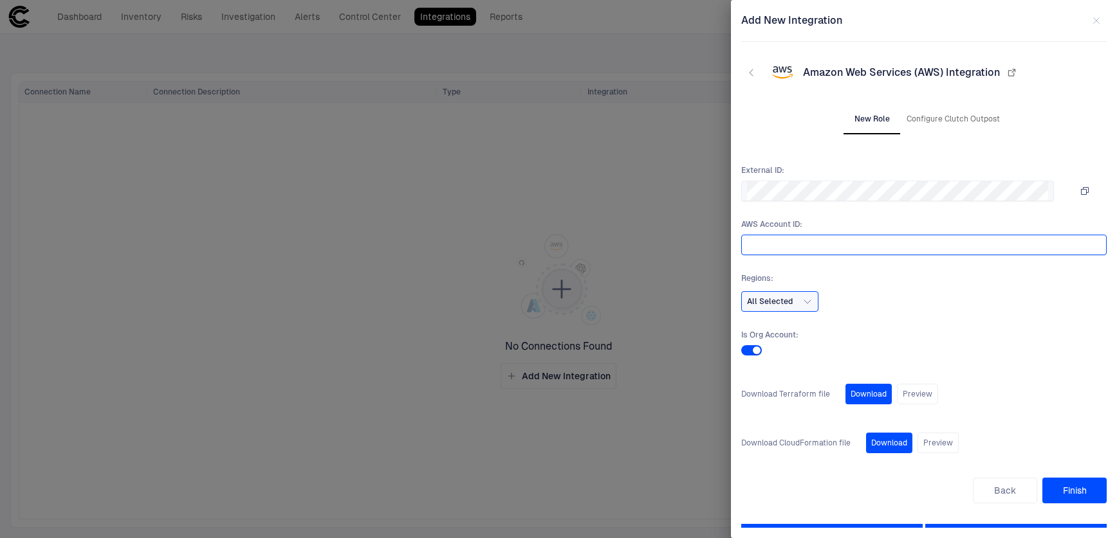
click at [813, 248] on input "text" at bounding box center [924, 244] width 354 height 19
click at [862, 251] on input "text" at bounding box center [924, 244] width 354 height 19
